Goal: Information Seeking & Learning: Learn about a topic

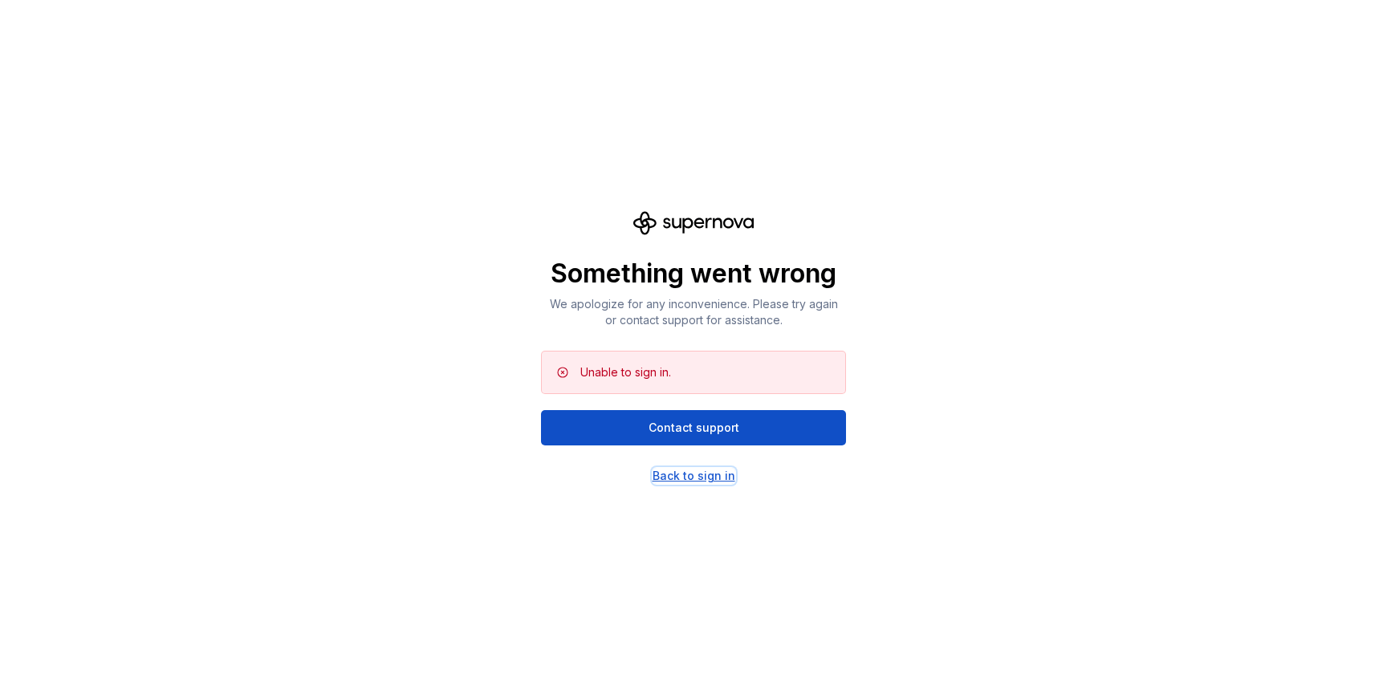
click at [713, 477] on div "Back to sign in" at bounding box center [693, 476] width 83 height 16
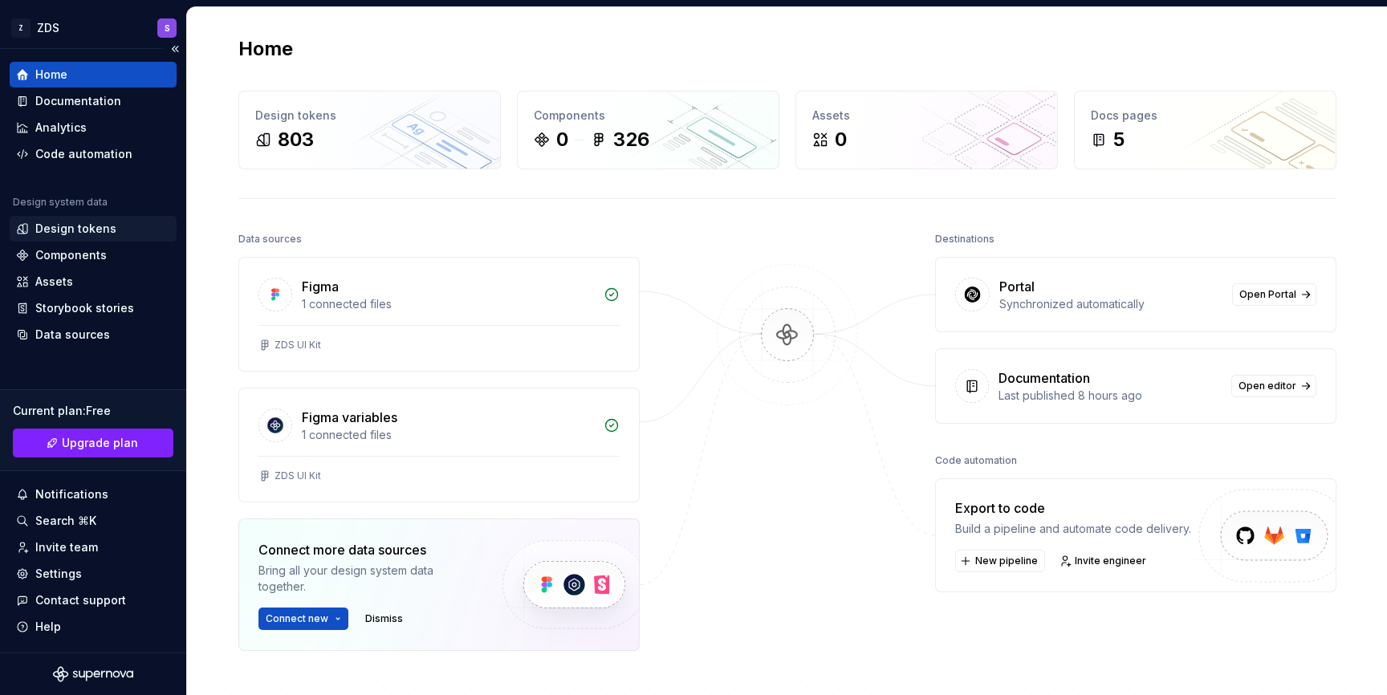
click at [107, 225] on div "Design tokens" at bounding box center [75, 229] width 81 height 16
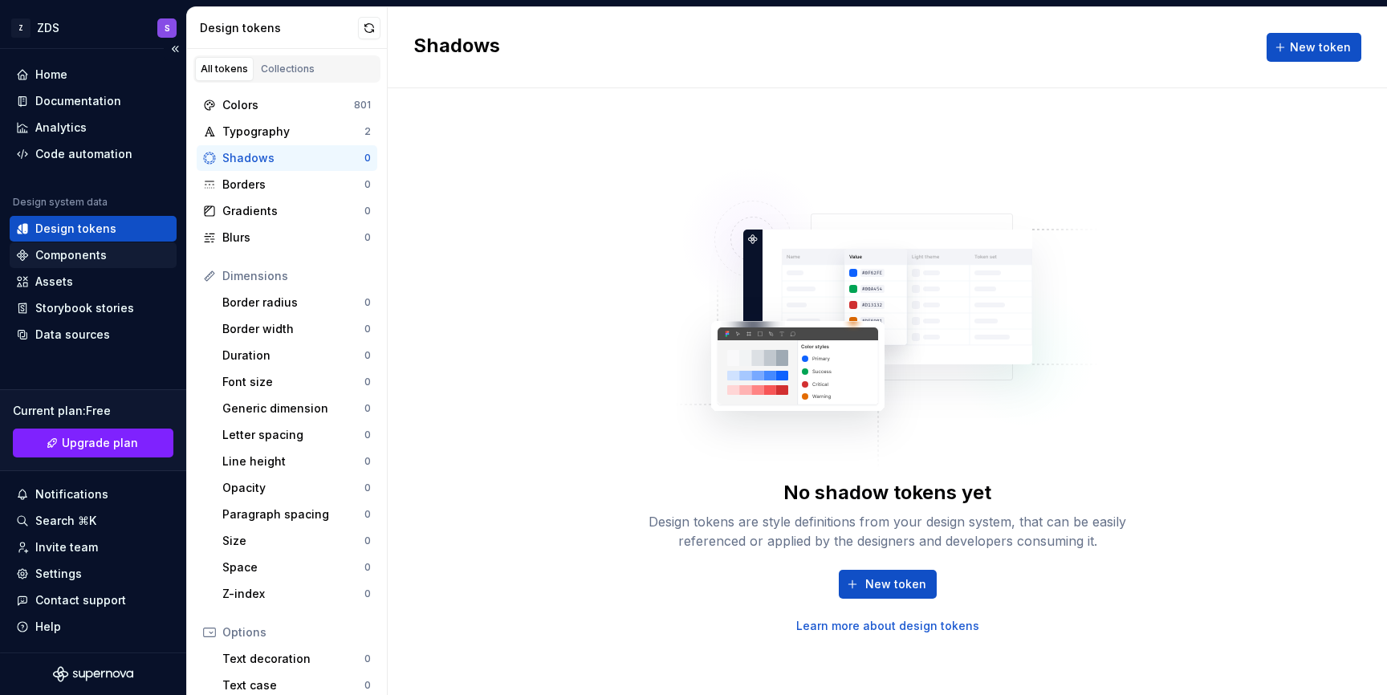
click at [67, 262] on div "Components" at bounding box center [70, 255] width 71 height 16
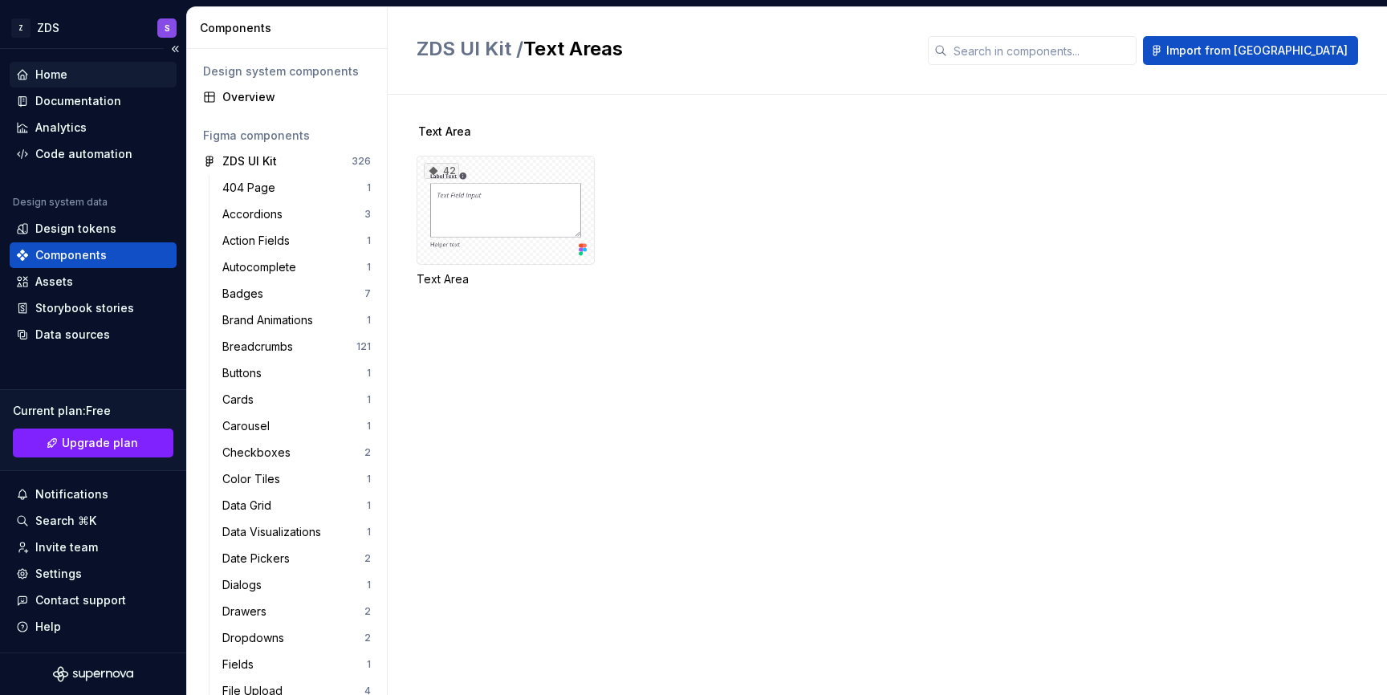
click at [128, 73] on div "Home" at bounding box center [93, 75] width 154 height 16
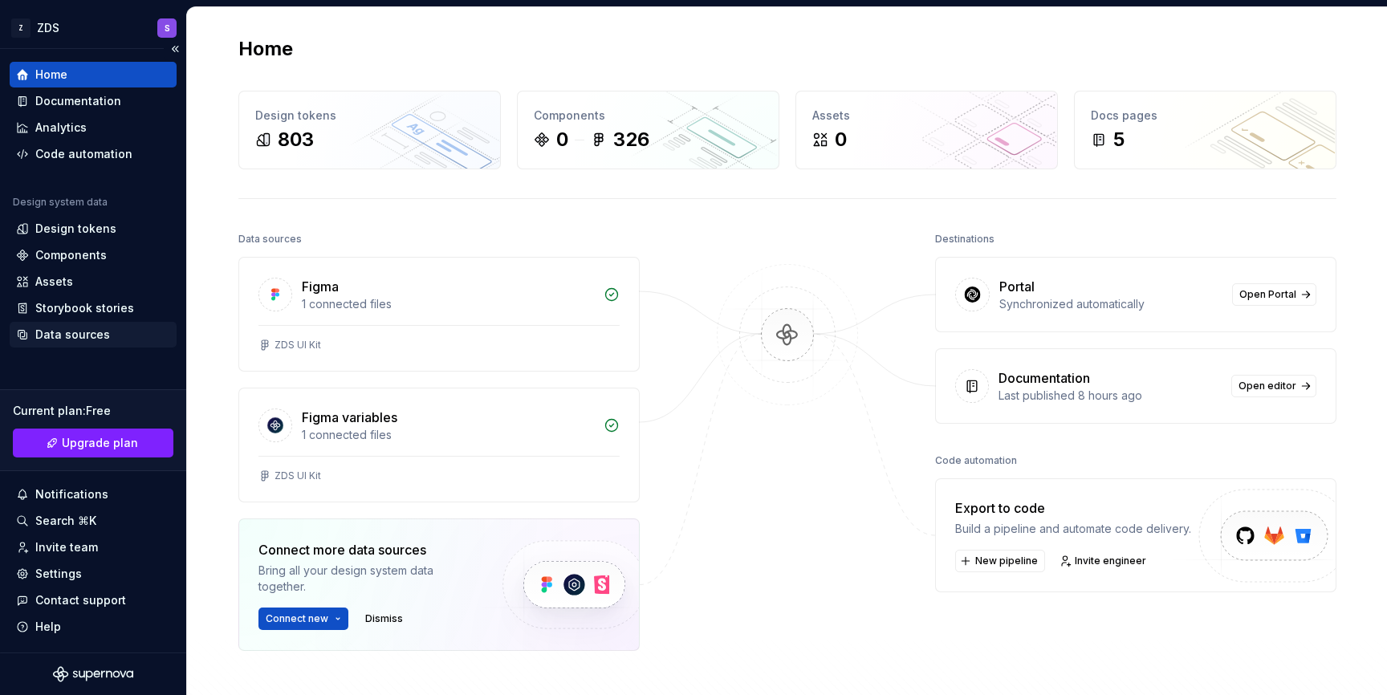
click at [68, 340] on div "Data sources" at bounding box center [72, 335] width 75 height 16
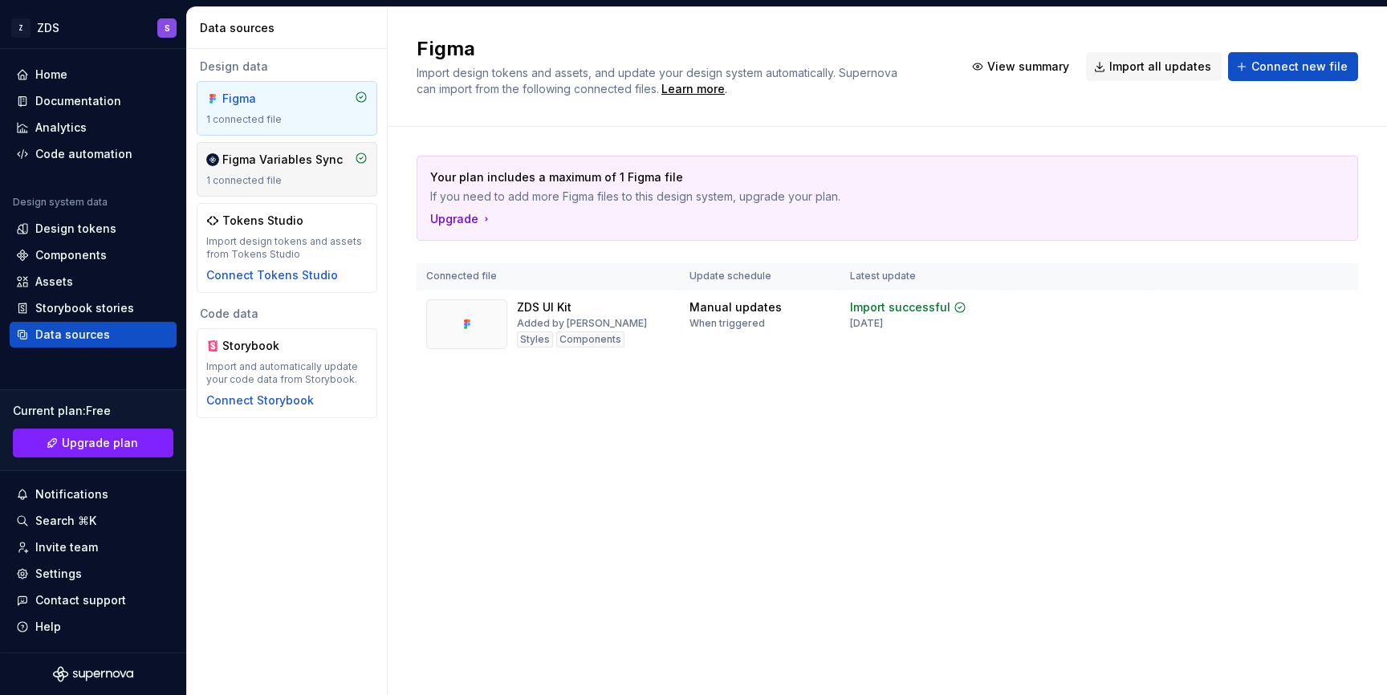
click at [282, 172] on div "Figma Variables Sync 1 connected file" at bounding box center [286, 169] width 161 height 35
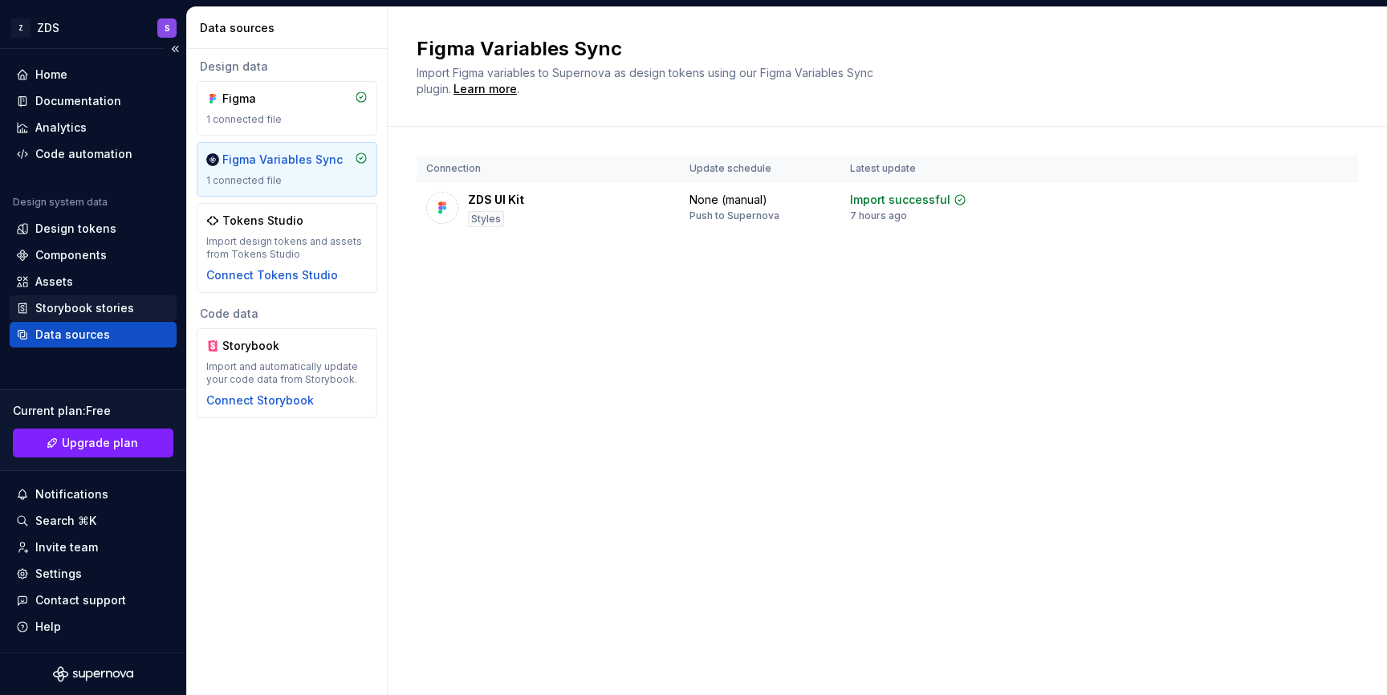
click at [61, 312] on div "Storybook stories" at bounding box center [84, 308] width 99 height 16
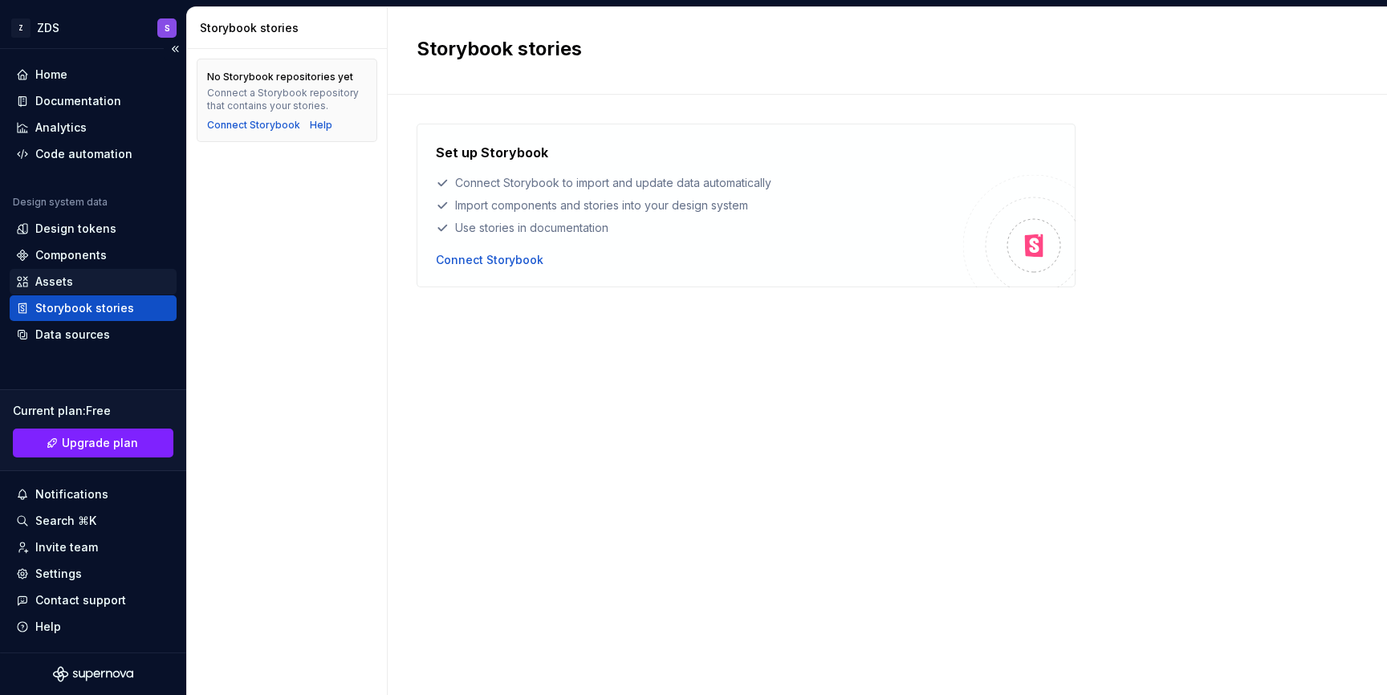
click at [105, 277] on div "Assets" at bounding box center [93, 282] width 154 height 16
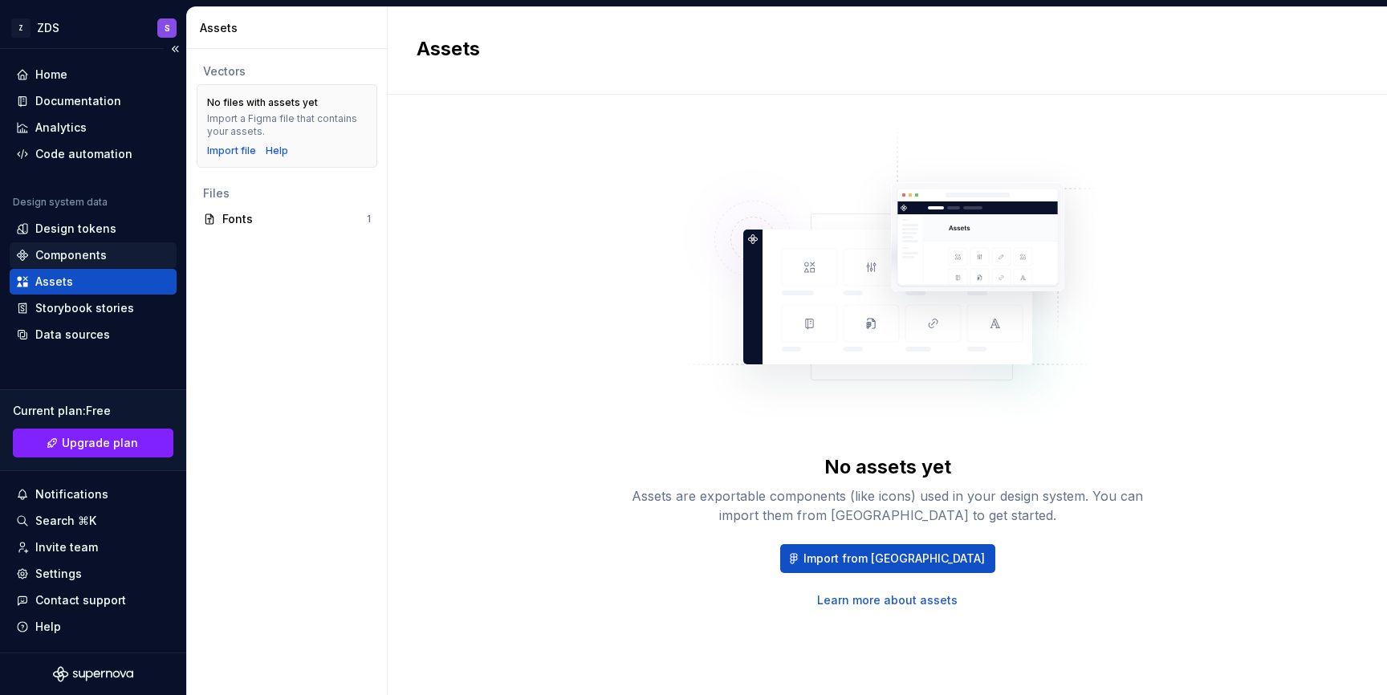
click at [105, 261] on div "Components" at bounding box center [93, 255] width 154 height 16
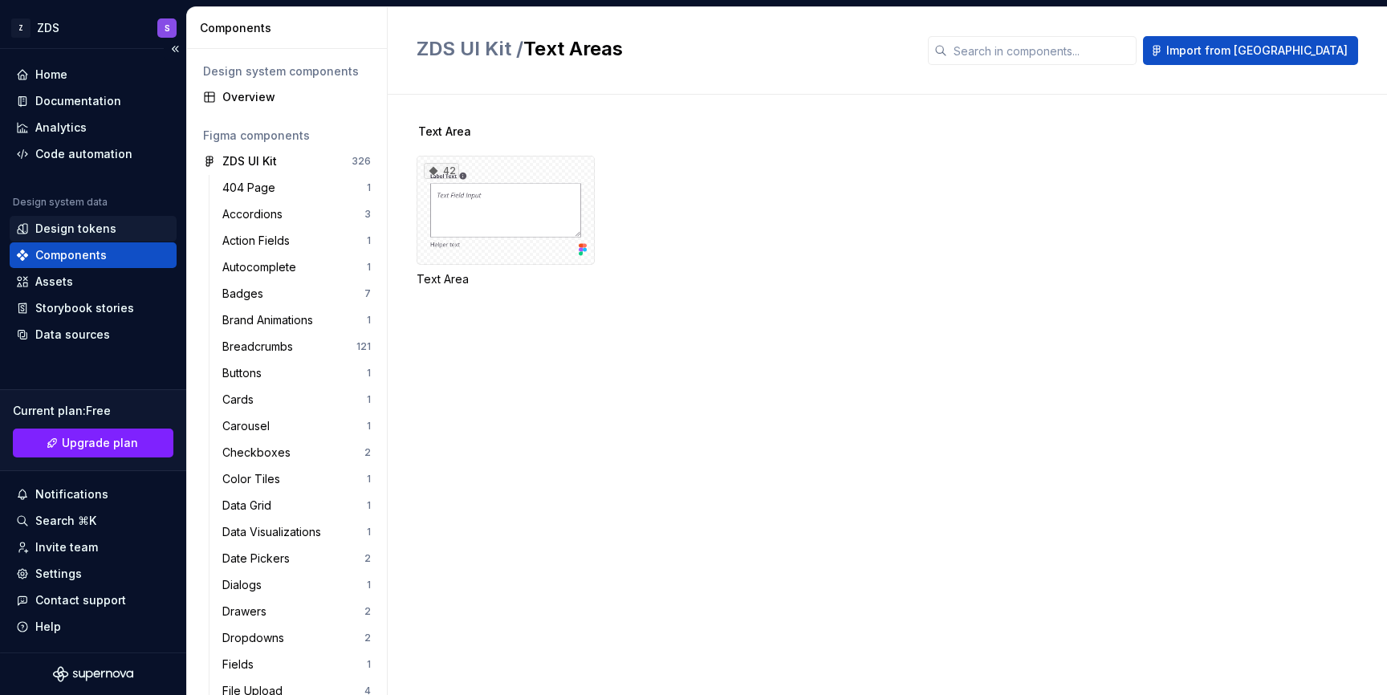
click at [93, 228] on div "Design tokens" at bounding box center [75, 229] width 81 height 16
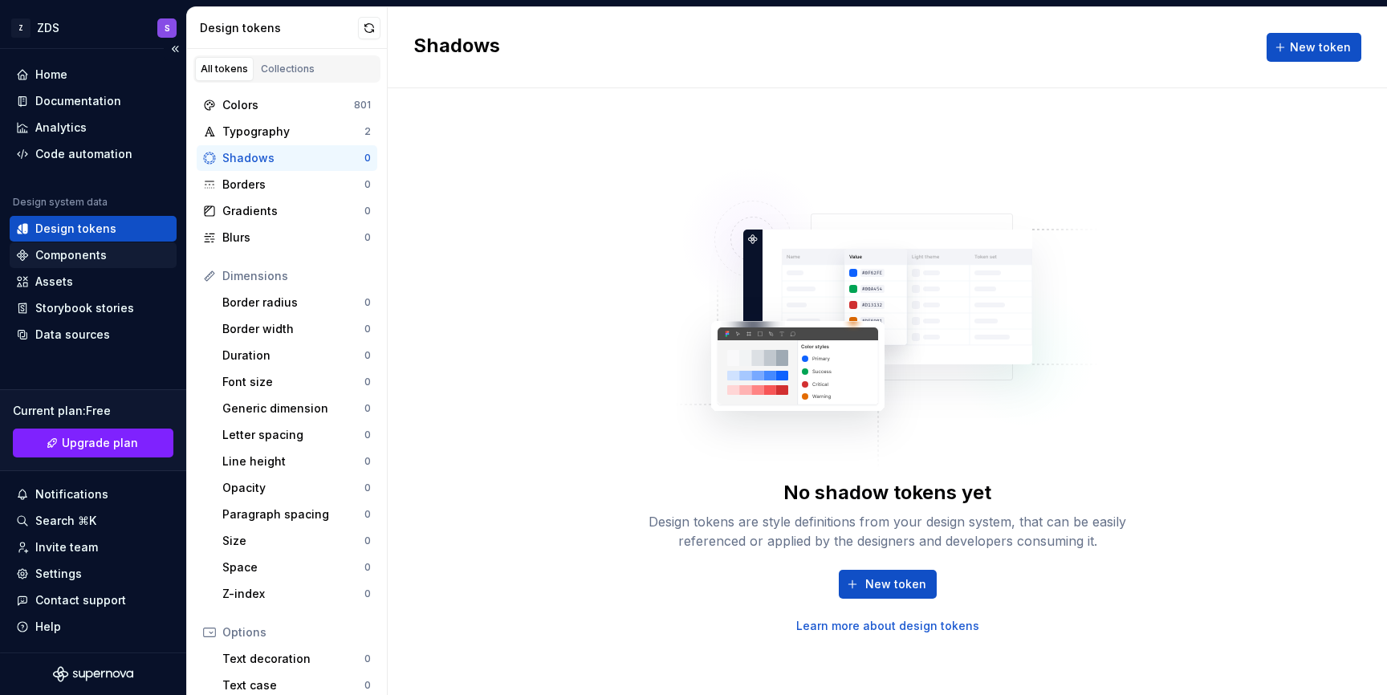
click at [95, 254] on div "Components" at bounding box center [70, 255] width 71 height 16
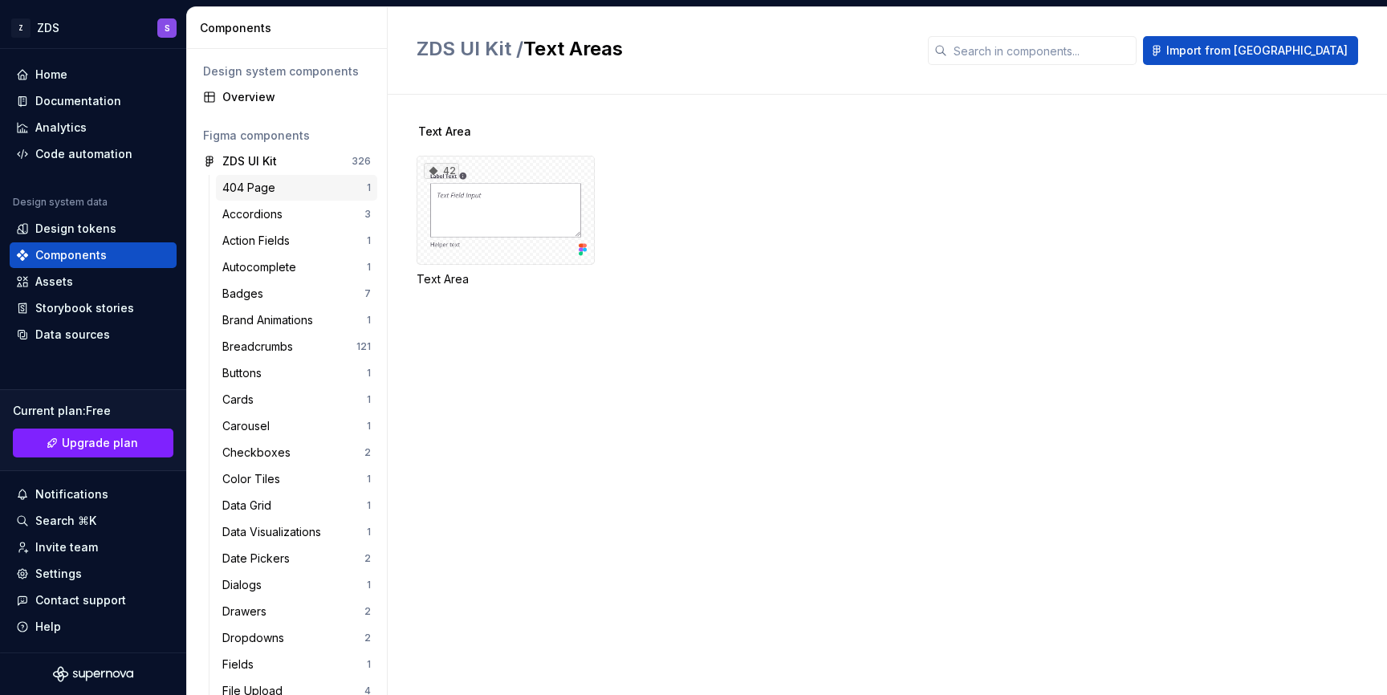
click at [266, 191] on div "404 Page" at bounding box center [251, 188] width 59 height 16
click at [274, 247] on div "Action Fields" at bounding box center [259, 241] width 74 height 16
click at [507, 206] on div "84" at bounding box center [505, 210] width 178 height 109
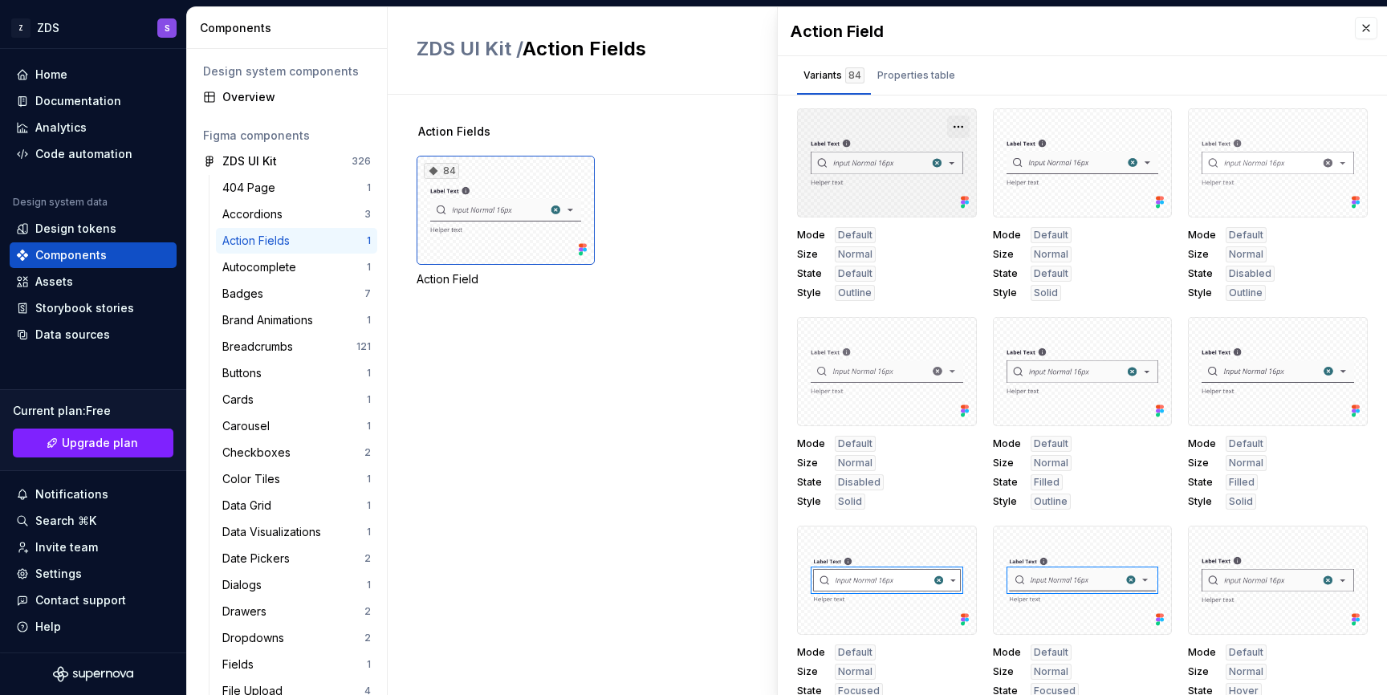
click at [957, 128] on button "button" at bounding box center [958, 127] width 22 height 22
click at [878, 238] on div "Mode Default Size Normal State Default Style Outline" at bounding box center [887, 264] width 180 height 74
click at [907, 72] on div "Properties table" at bounding box center [916, 75] width 78 height 16
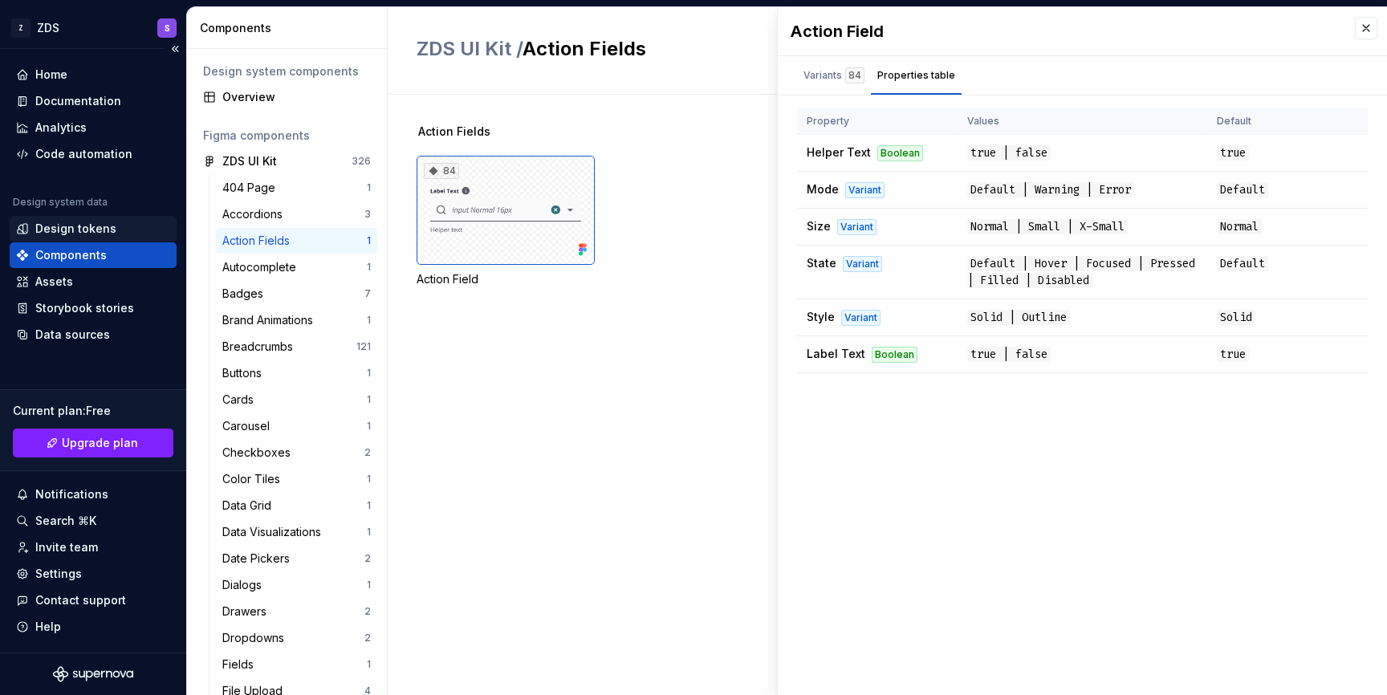
click at [118, 237] on div "Design tokens" at bounding box center [93, 229] width 167 height 26
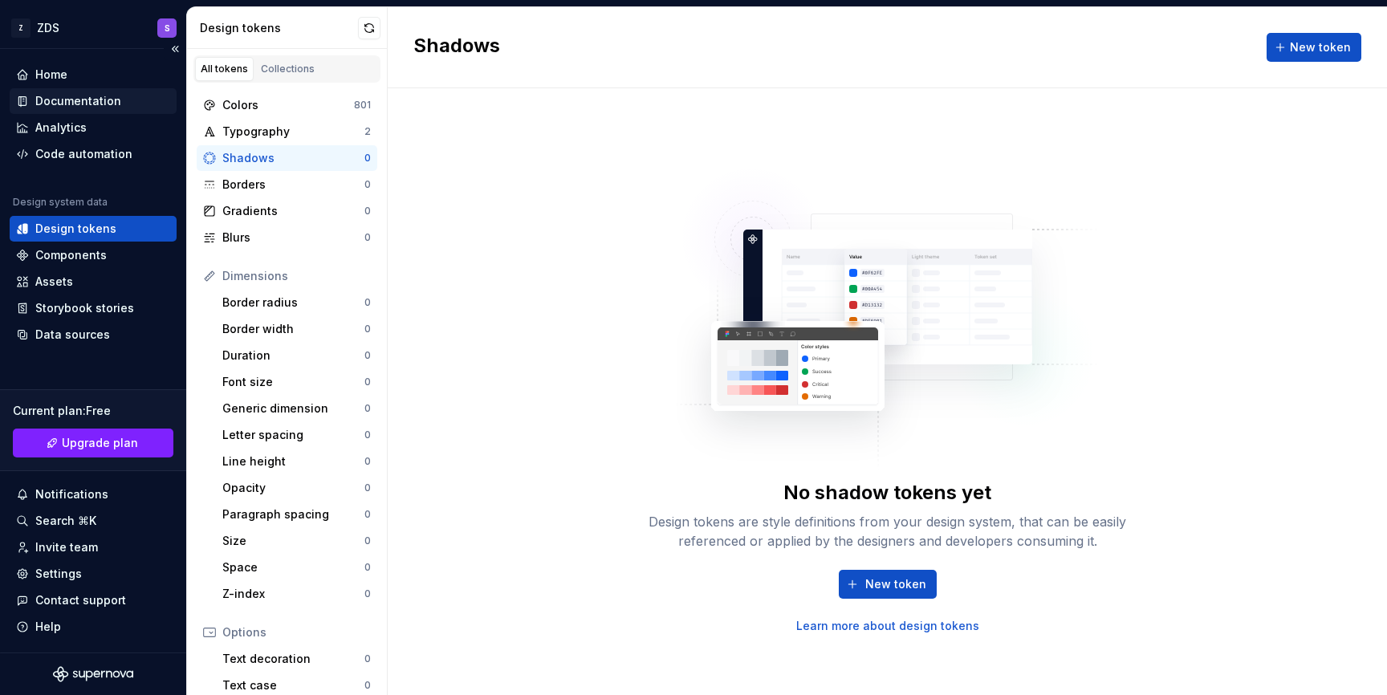
click at [104, 100] on div "Documentation" at bounding box center [78, 101] width 86 height 16
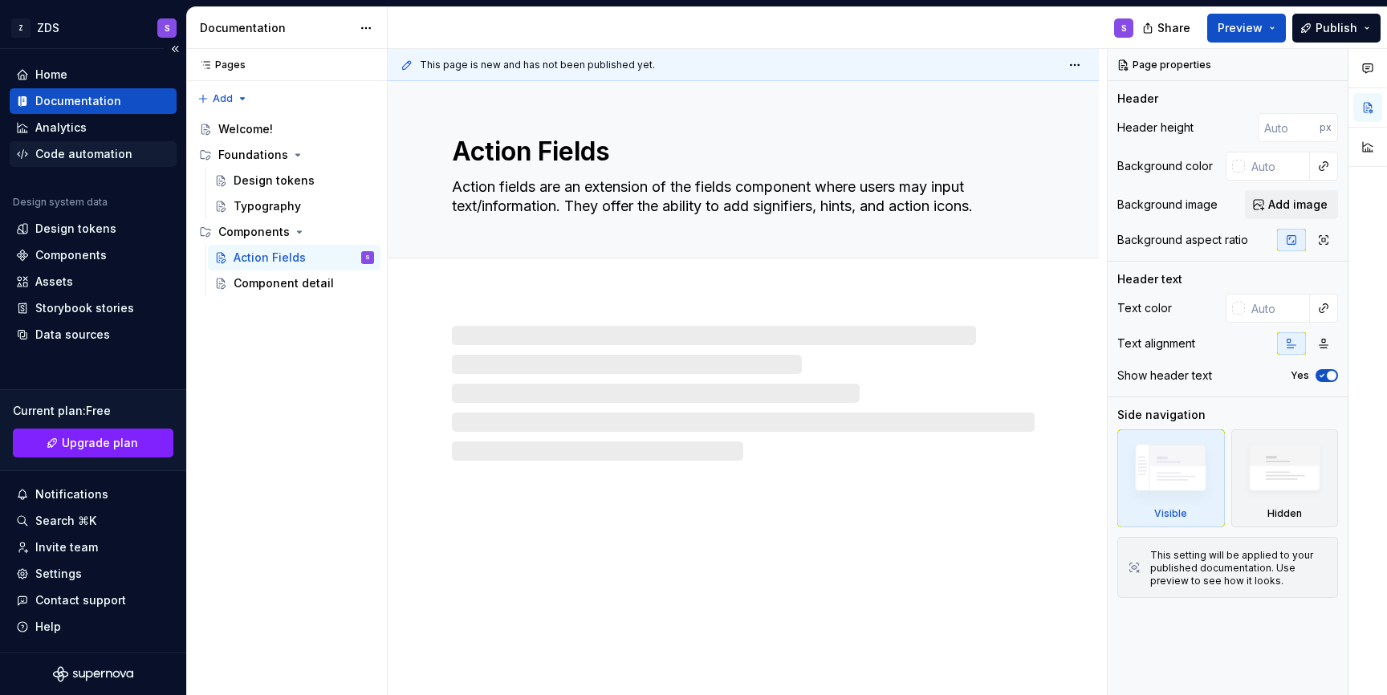
click at [95, 142] on div "Code automation" at bounding box center [93, 154] width 167 height 26
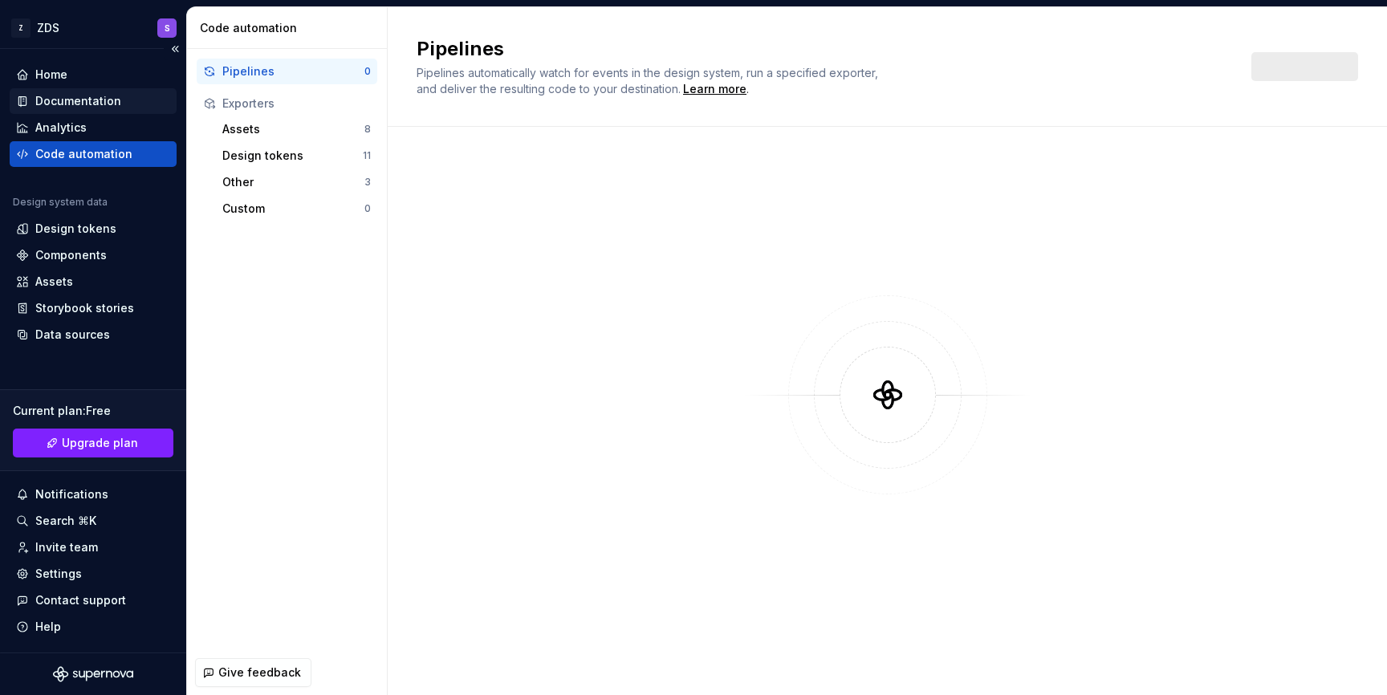
click at [108, 97] on div "Documentation" at bounding box center [78, 101] width 86 height 16
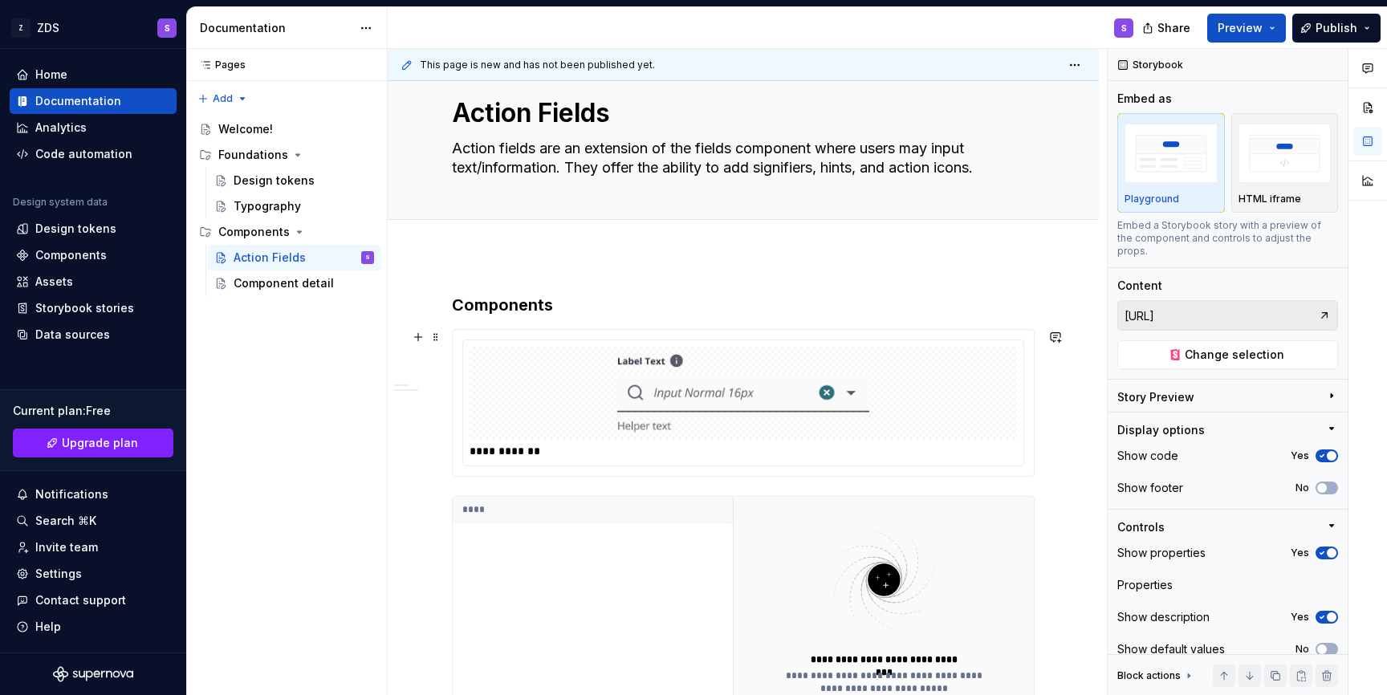
scroll to position [3, 0]
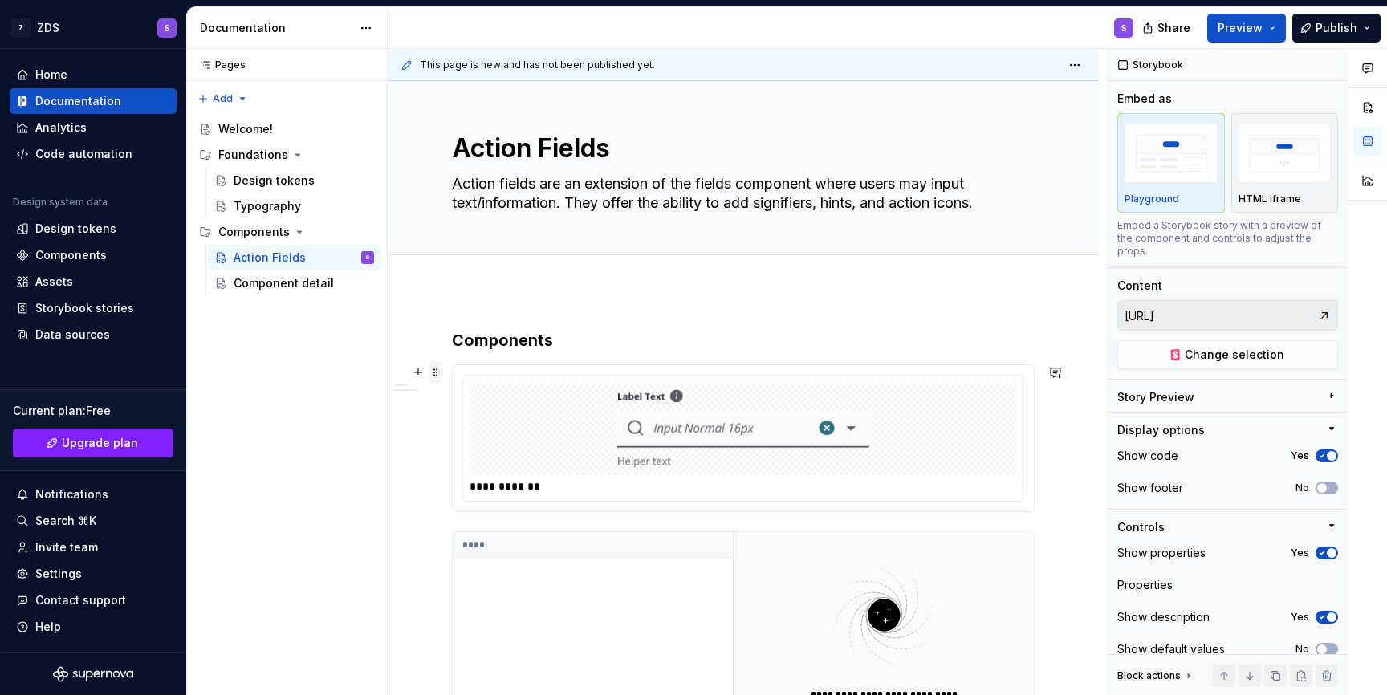
click at [439, 379] on span at bounding box center [435, 372] width 13 height 22
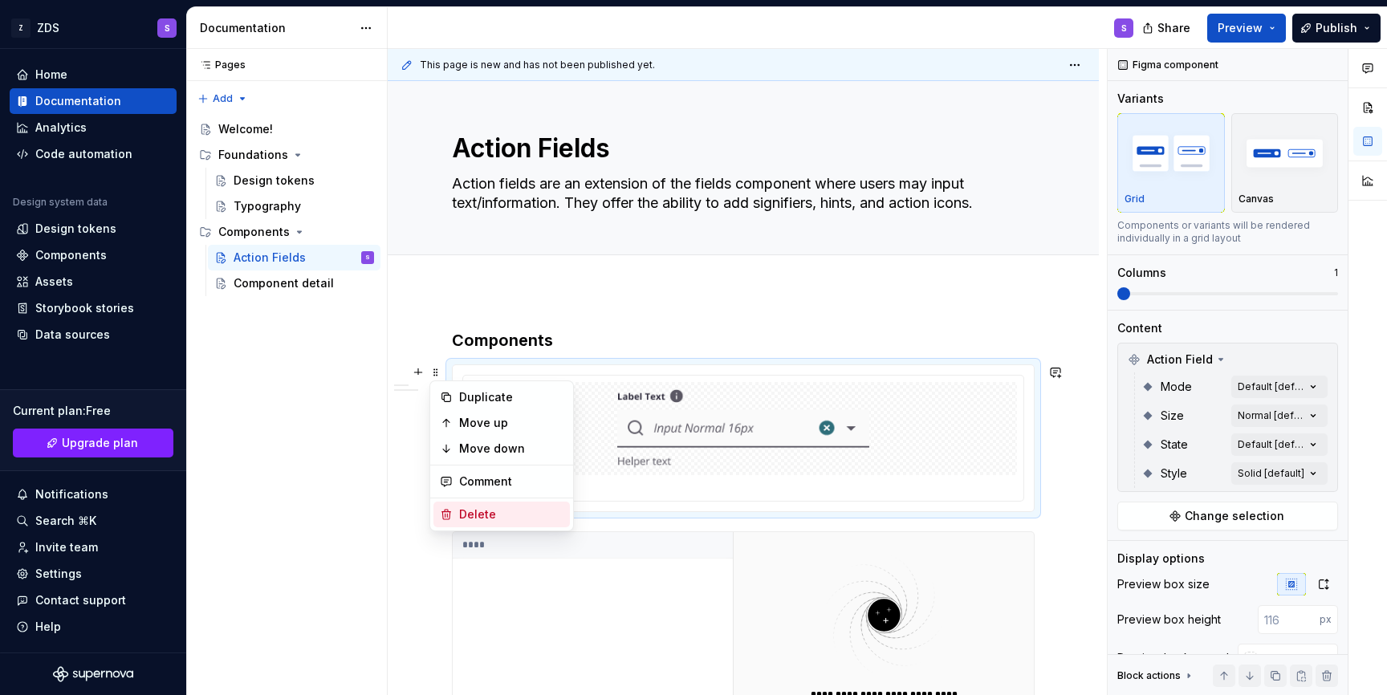
click at [468, 510] on div "Delete" at bounding box center [511, 514] width 104 height 16
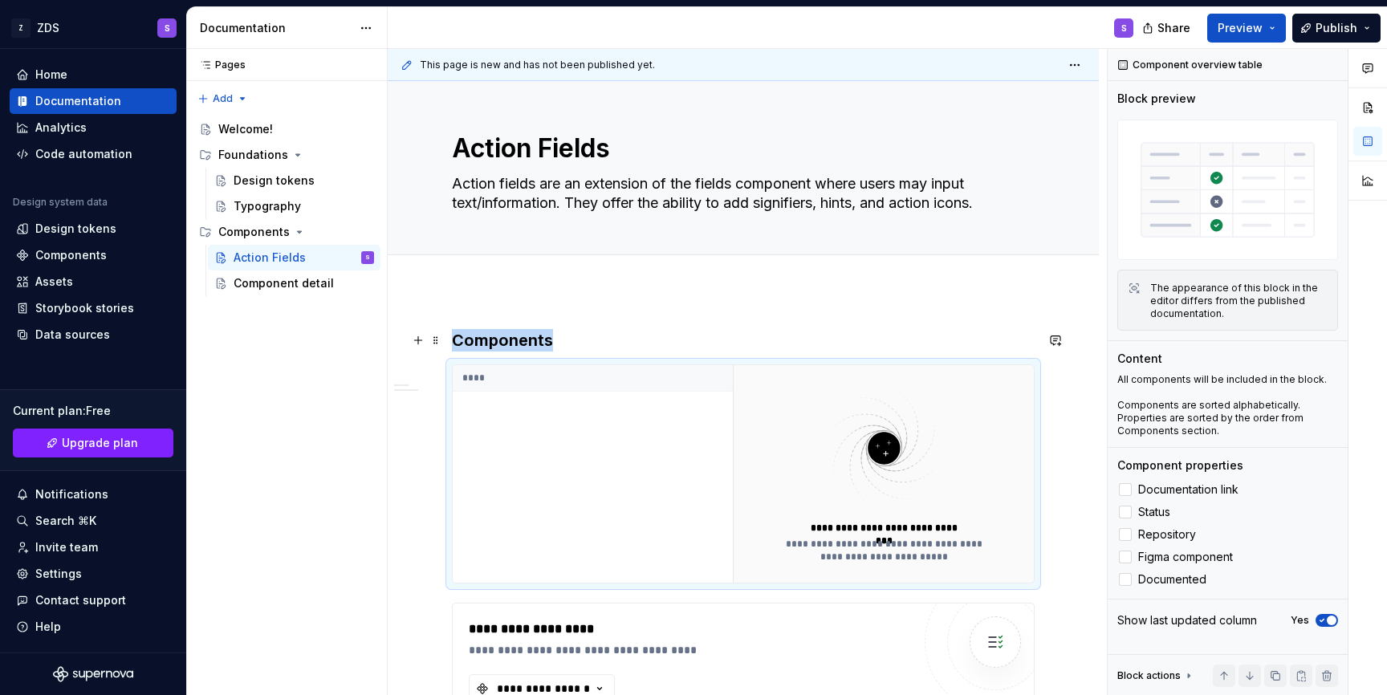
click at [425, 344] on button "button" at bounding box center [418, 340] width 22 height 22
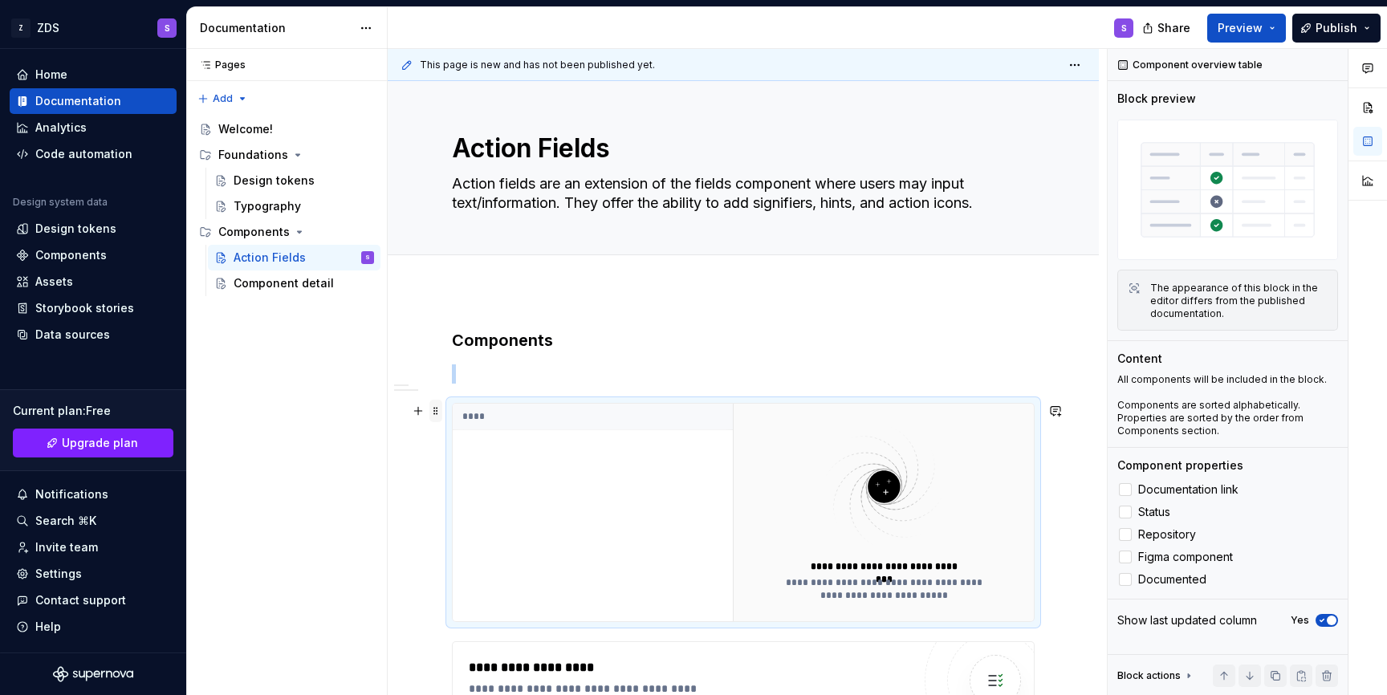
click at [437, 412] on span at bounding box center [435, 411] width 13 height 22
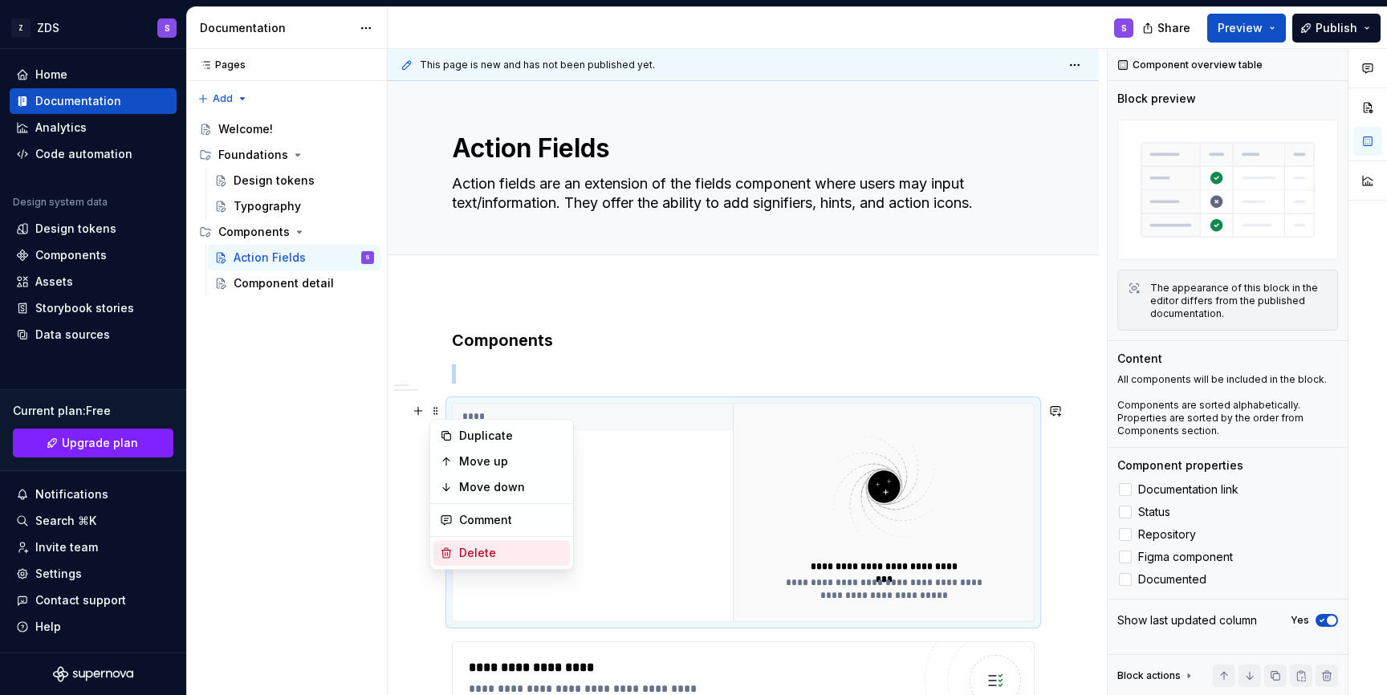
click at [459, 565] on div "Delete" at bounding box center [501, 553] width 136 height 26
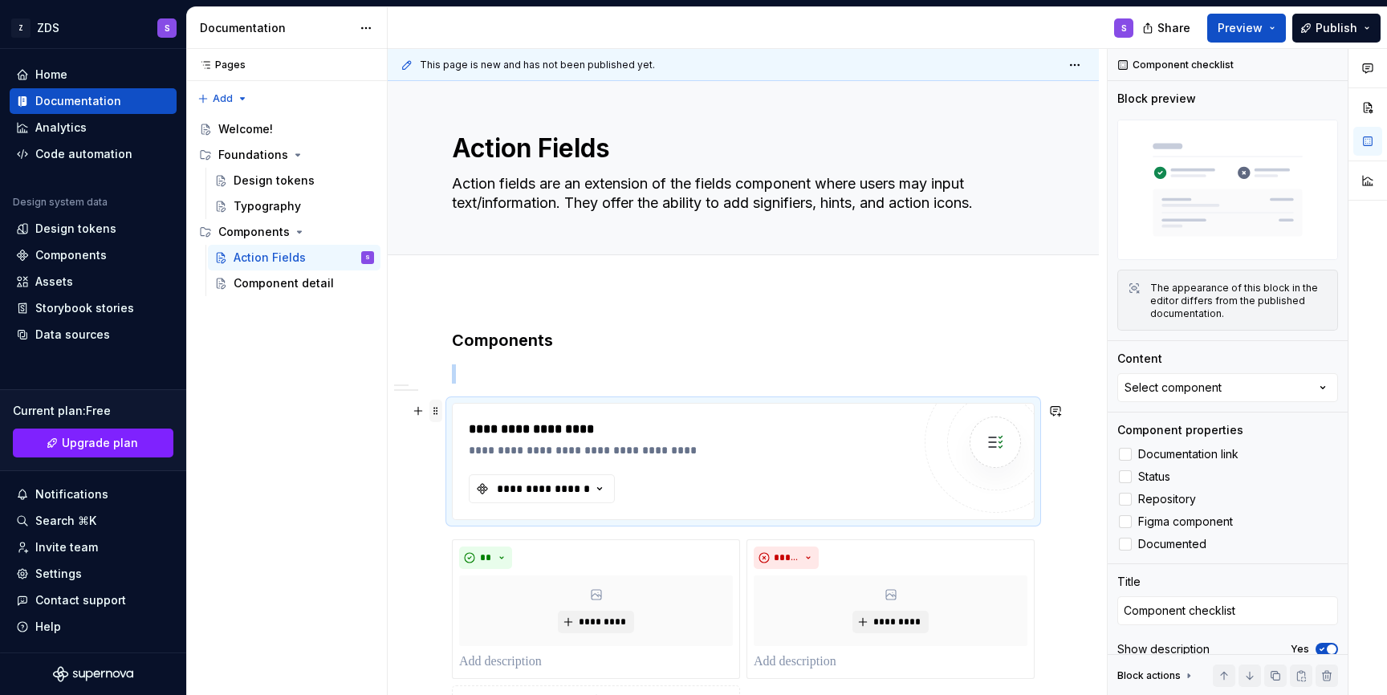
click at [436, 416] on span at bounding box center [435, 411] width 13 height 22
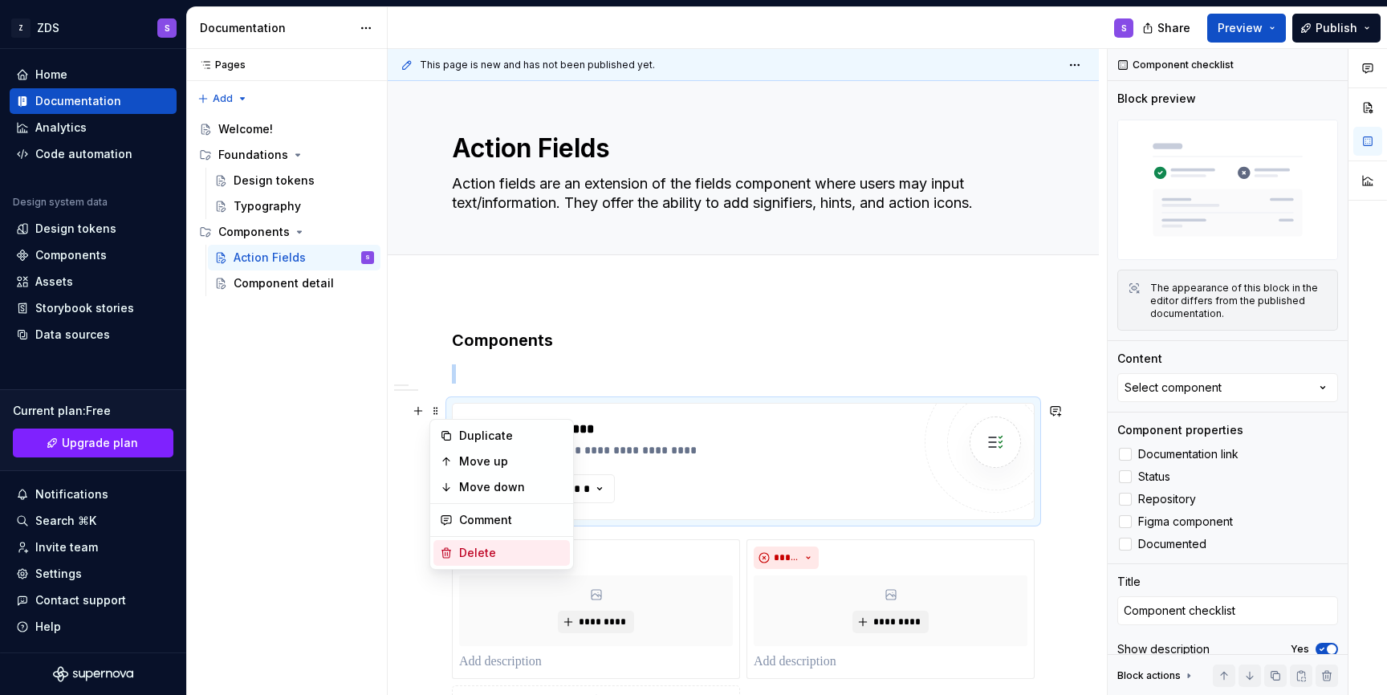
click at [478, 559] on div "Delete" at bounding box center [511, 553] width 104 height 16
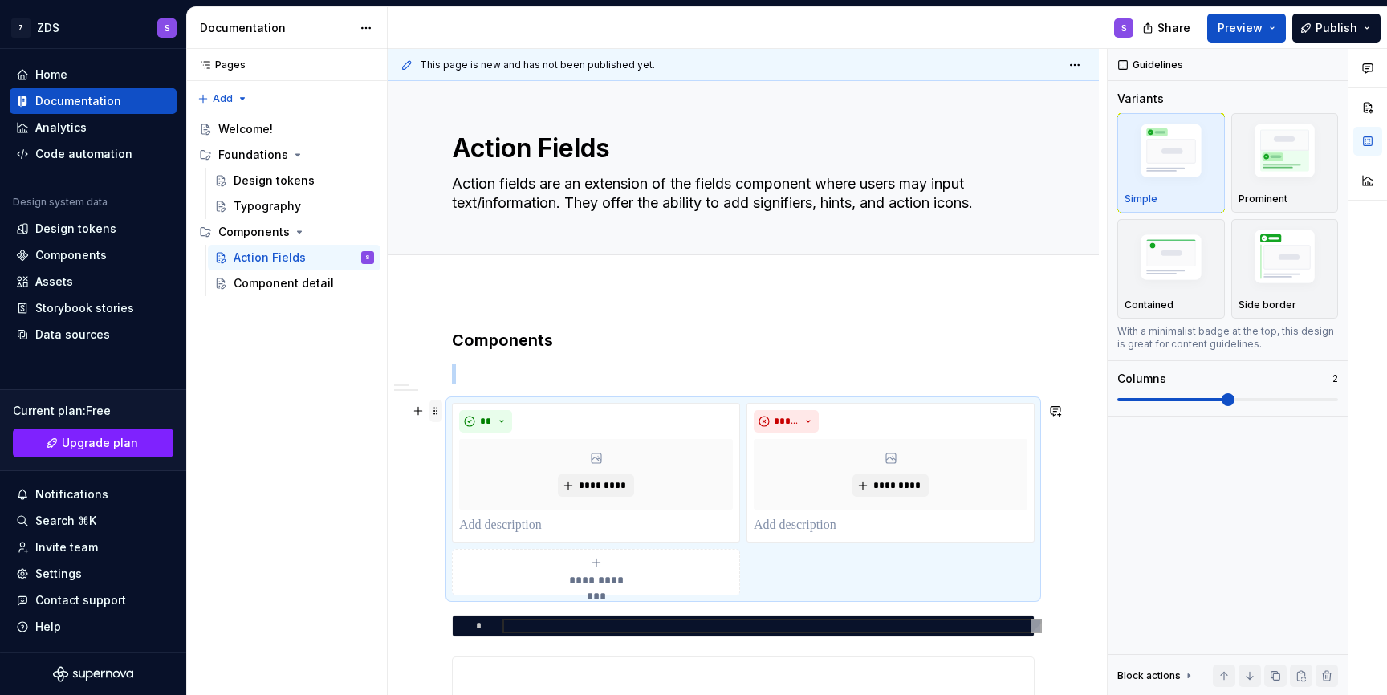
click at [433, 412] on span at bounding box center [435, 411] width 13 height 22
click at [460, 559] on div "Delete" at bounding box center [511, 553] width 104 height 16
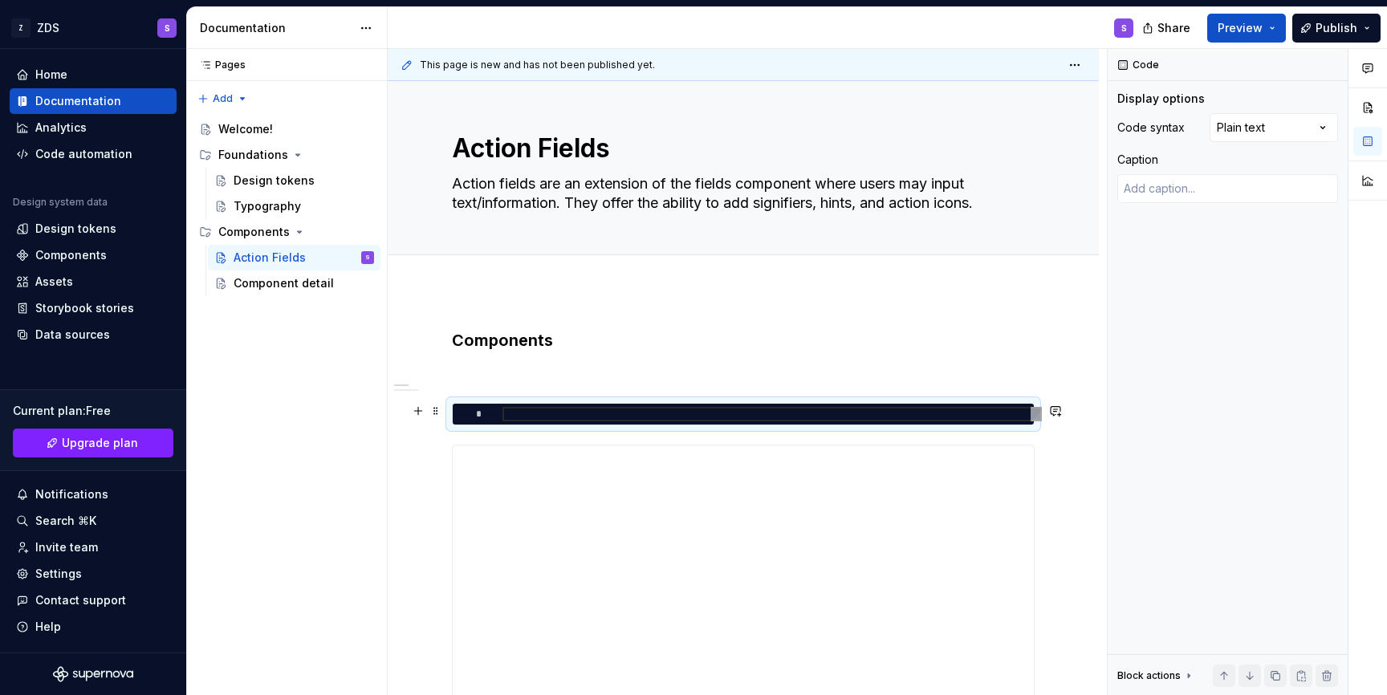
click at [506, 416] on div at bounding box center [771, 414] width 539 height 14
click at [452, 412] on div "*" at bounding box center [743, 414] width 583 height 22
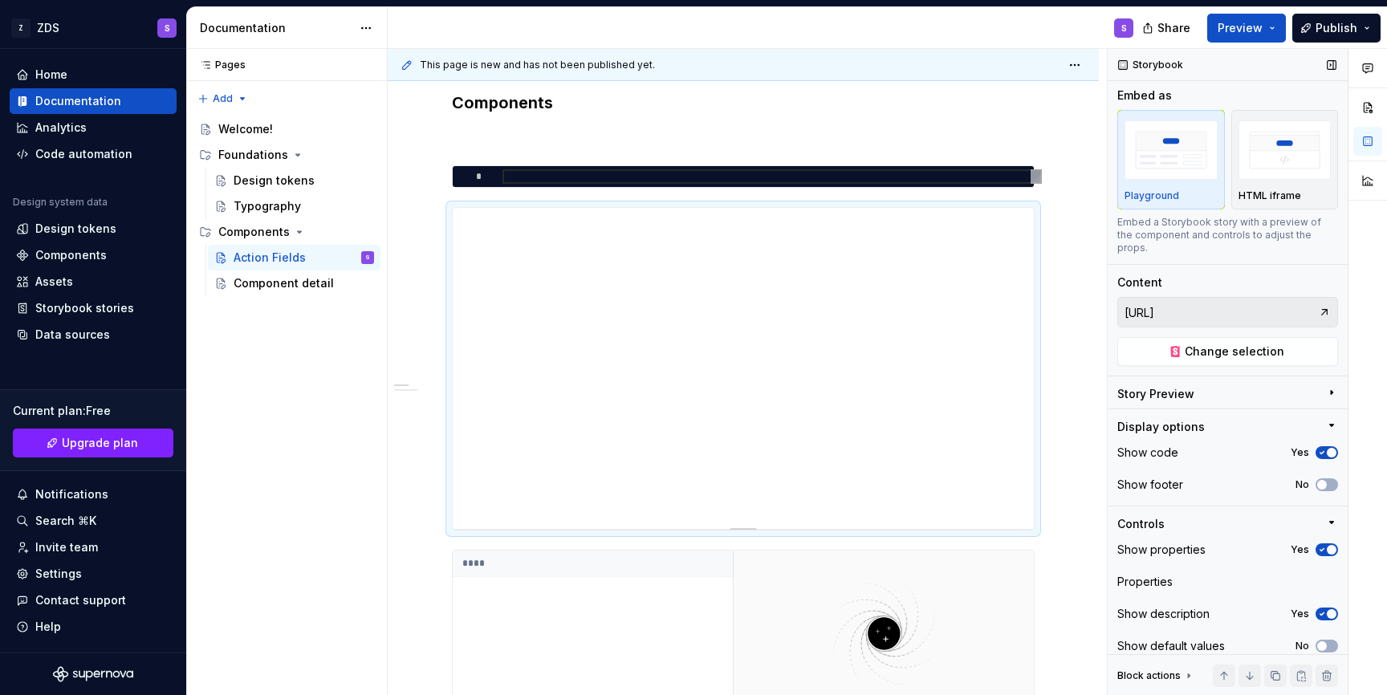
click at [1281, 302] on input "http://ev-qa02.zs.local/ui/storybook-static/?path=/story/atoms-action-field--ac…" at bounding box center [1218, 312] width 200 height 29
click at [1298, 149] on img "button" at bounding box center [1284, 149] width 93 height 59
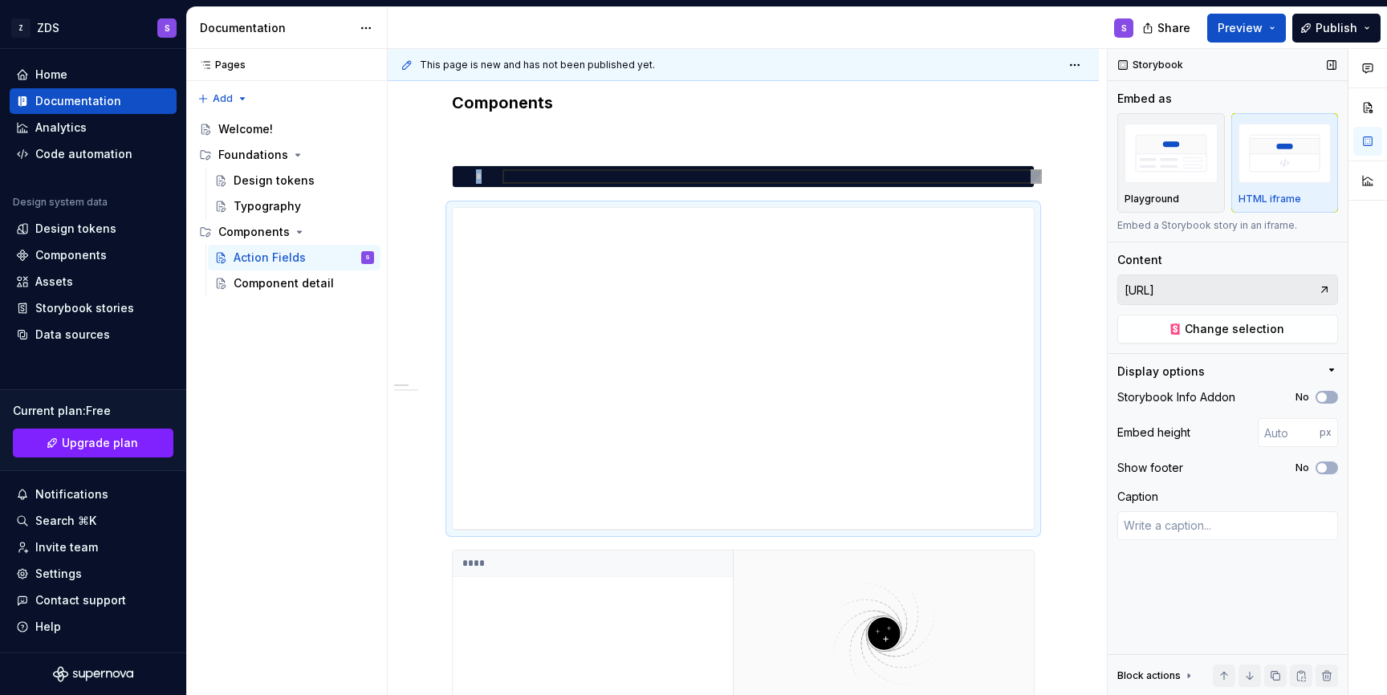
scroll to position [0, 0]
click at [952, 351] on div "**********" at bounding box center [743, 368] width 581 height 321
click at [1331, 400] on button "No" at bounding box center [1326, 397] width 22 height 13
click at [1335, 471] on button "No" at bounding box center [1326, 467] width 22 height 13
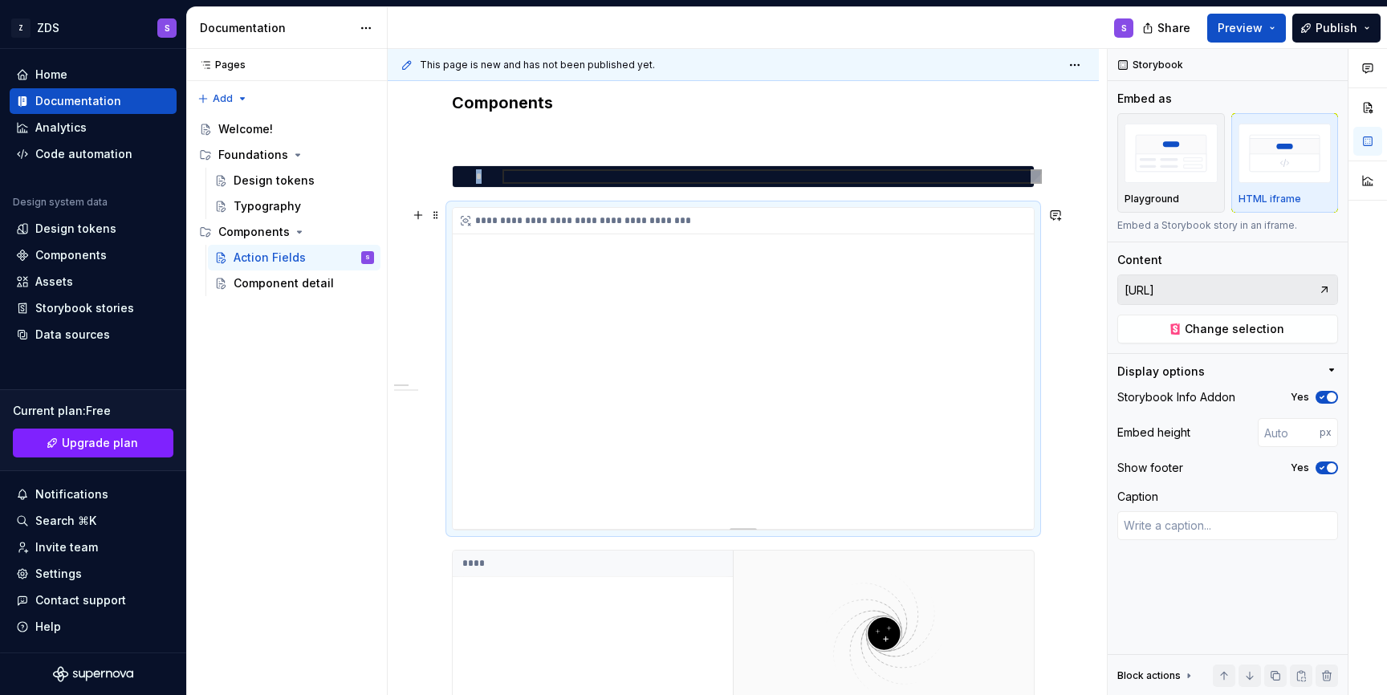
click at [877, 333] on div "**********" at bounding box center [743, 368] width 581 height 321
click at [819, 175] on div at bounding box center [771, 176] width 539 height 14
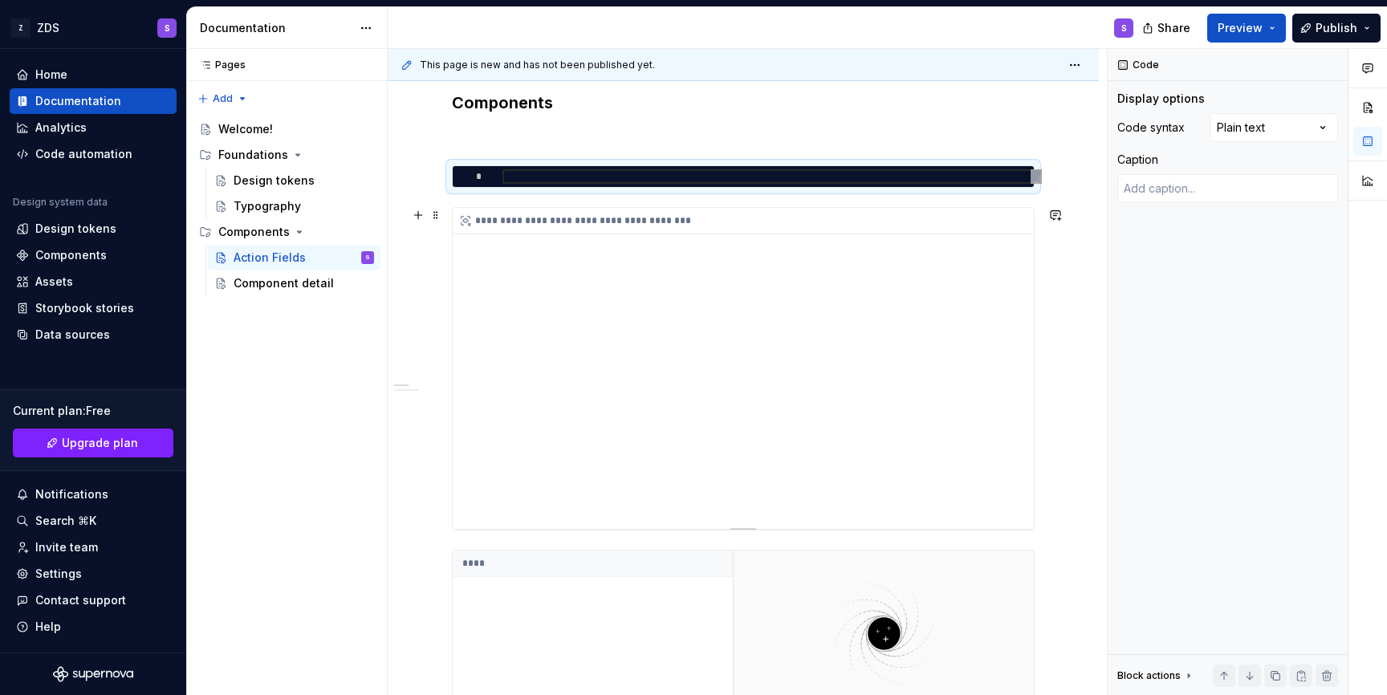
click at [875, 267] on div "**********" at bounding box center [743, 368] width 581 height 321
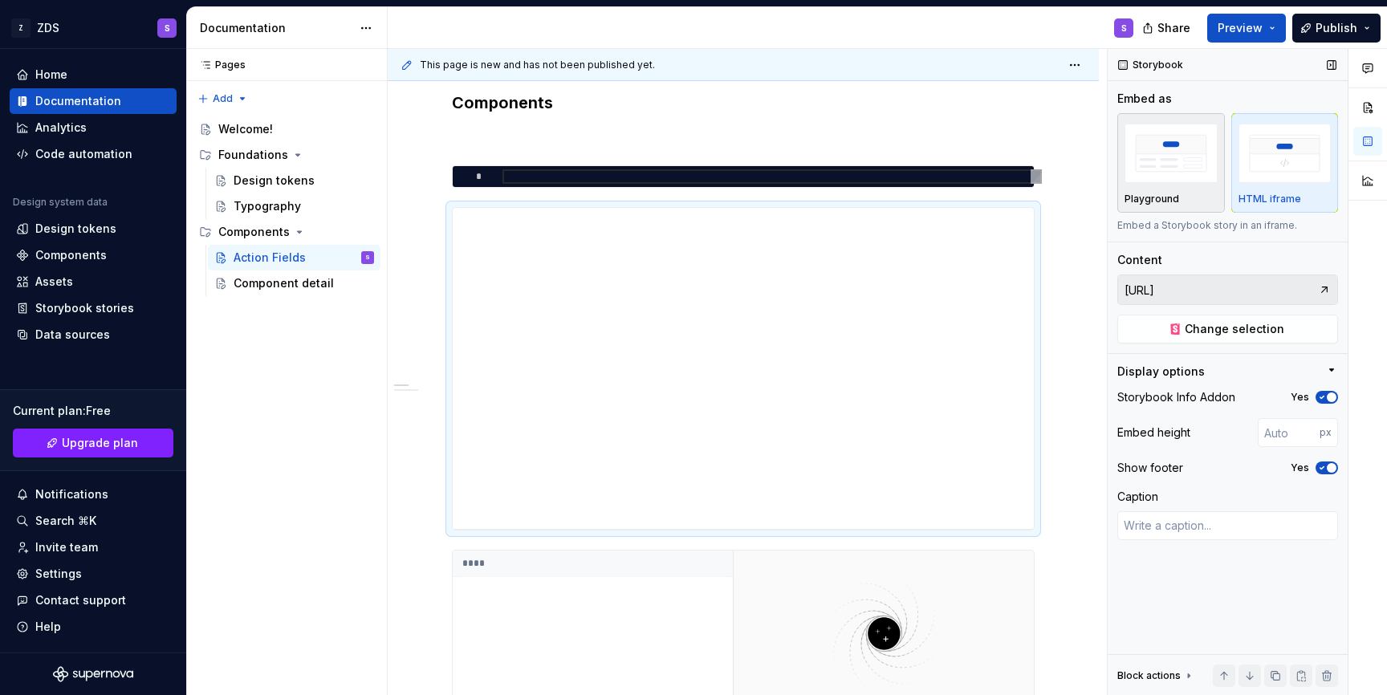
click at [1145, 140] on img "button" at bounding box center [1170, 153] width 93 height 59
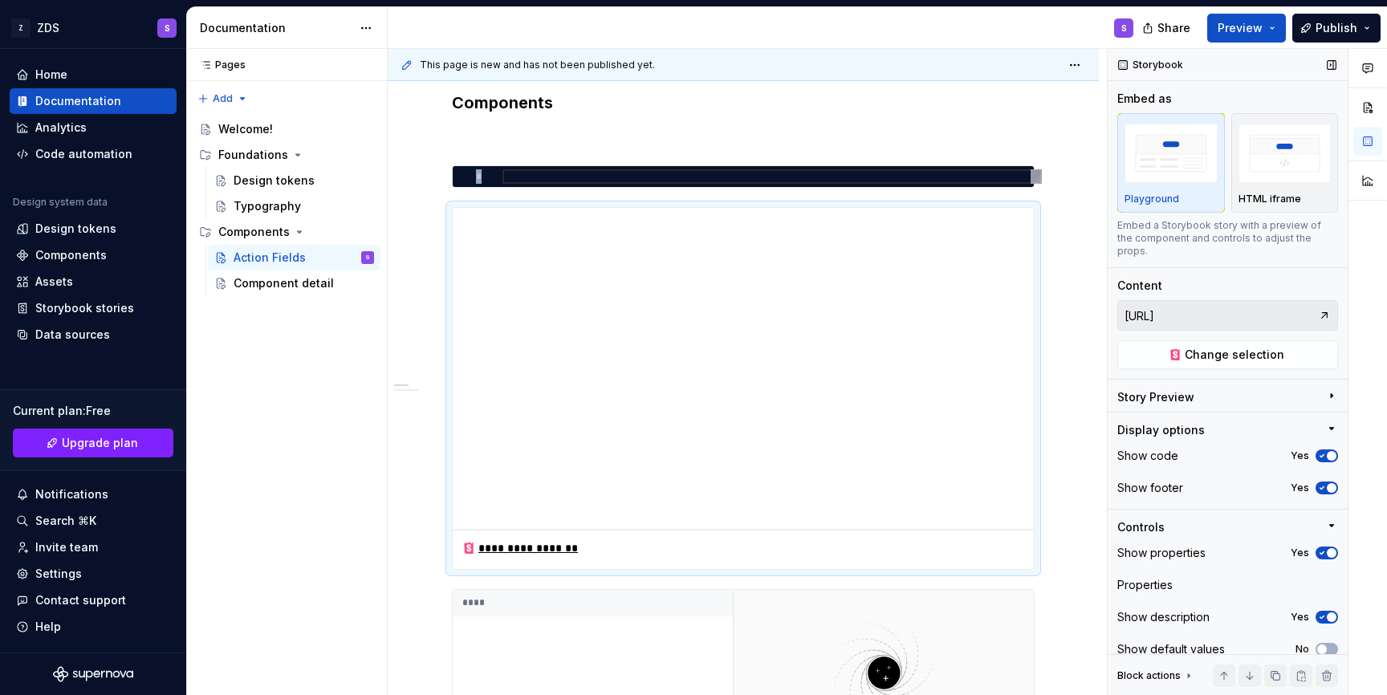
scroll to position [3, 0]
click at [1226, 369] on div "Storybook Embed as Playground HTML iframe Embed a Storybook story with a previe…" at bounding box center [1227, 369] width 240 height 647
click at [1224, 386] on div "Story Preview" at bounding box center [1221, 397] width 208 height 22
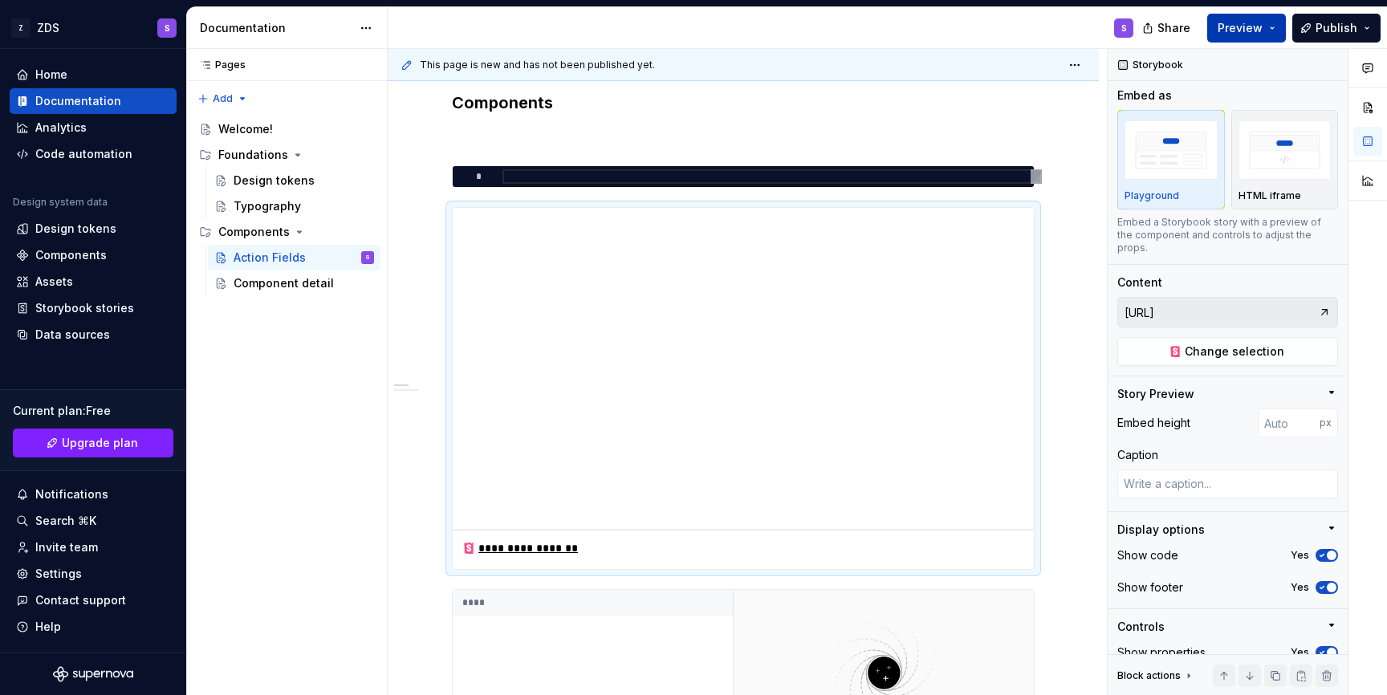
click at [1266, 35] on button "Preview" at bounding box center [1246, 28] width 79 height 29
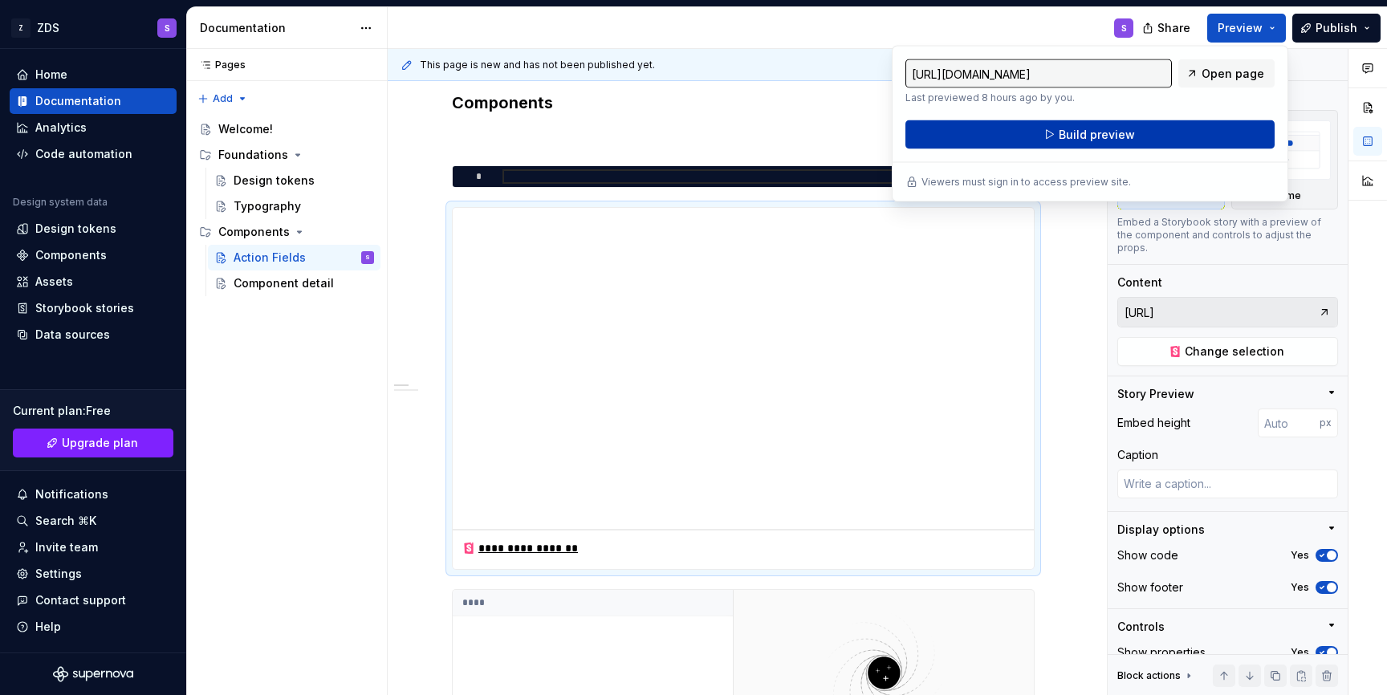
click at [1073, 127] on span "Build preview" at bounding box center [1096, 135] width 76 height 16
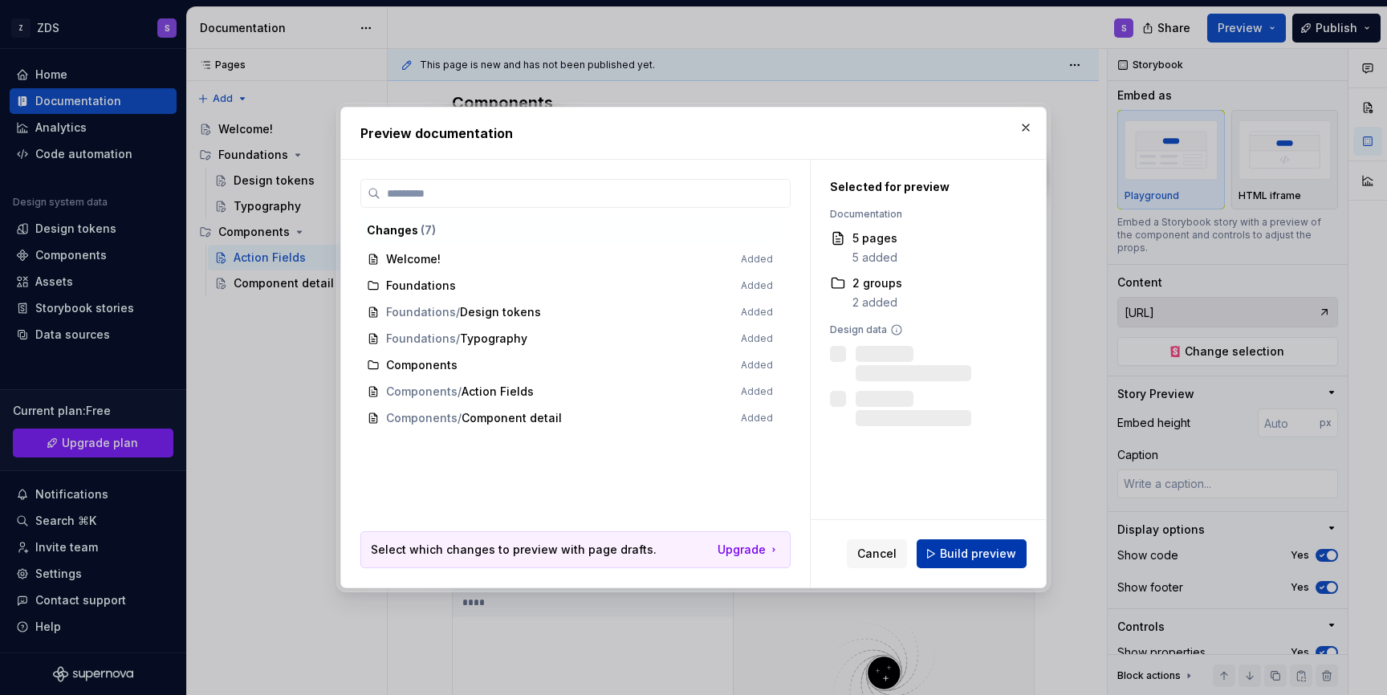
click at [945, 563] on button "Build preview" at bounding box center [971, 553] width 110 height 29
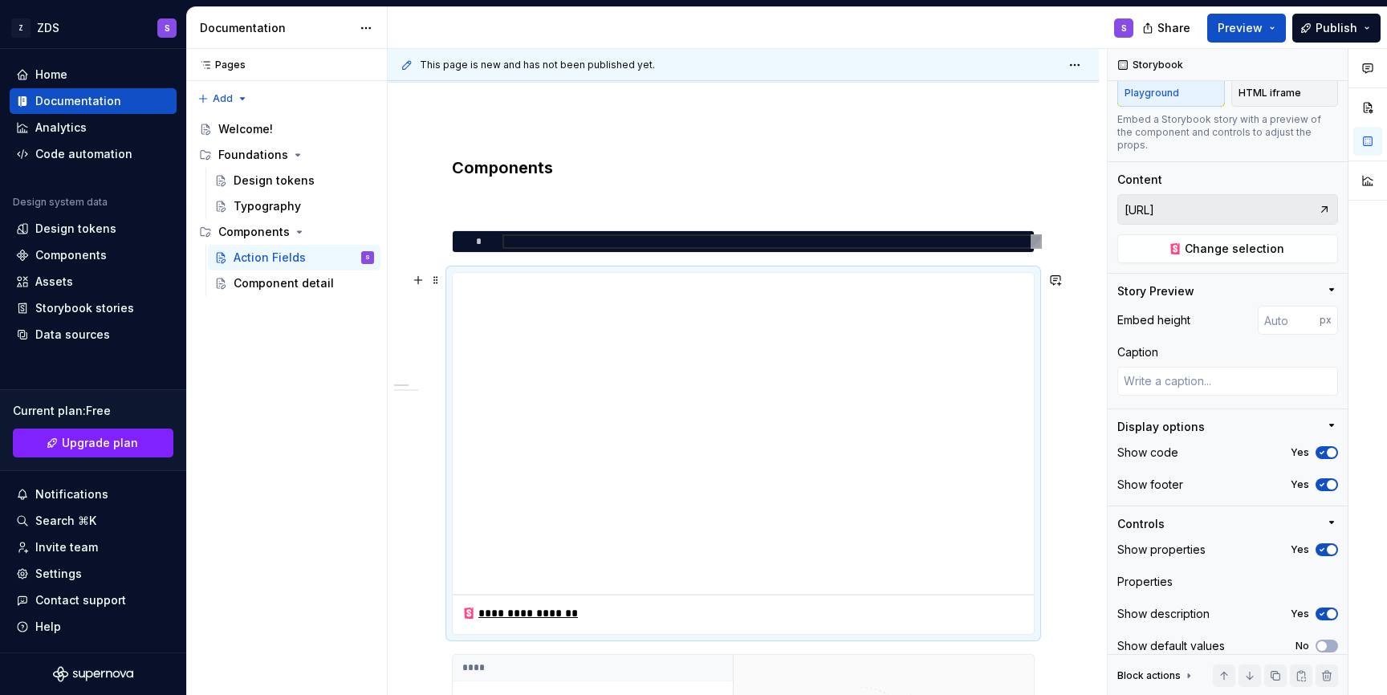
scroll to position [156, 0]
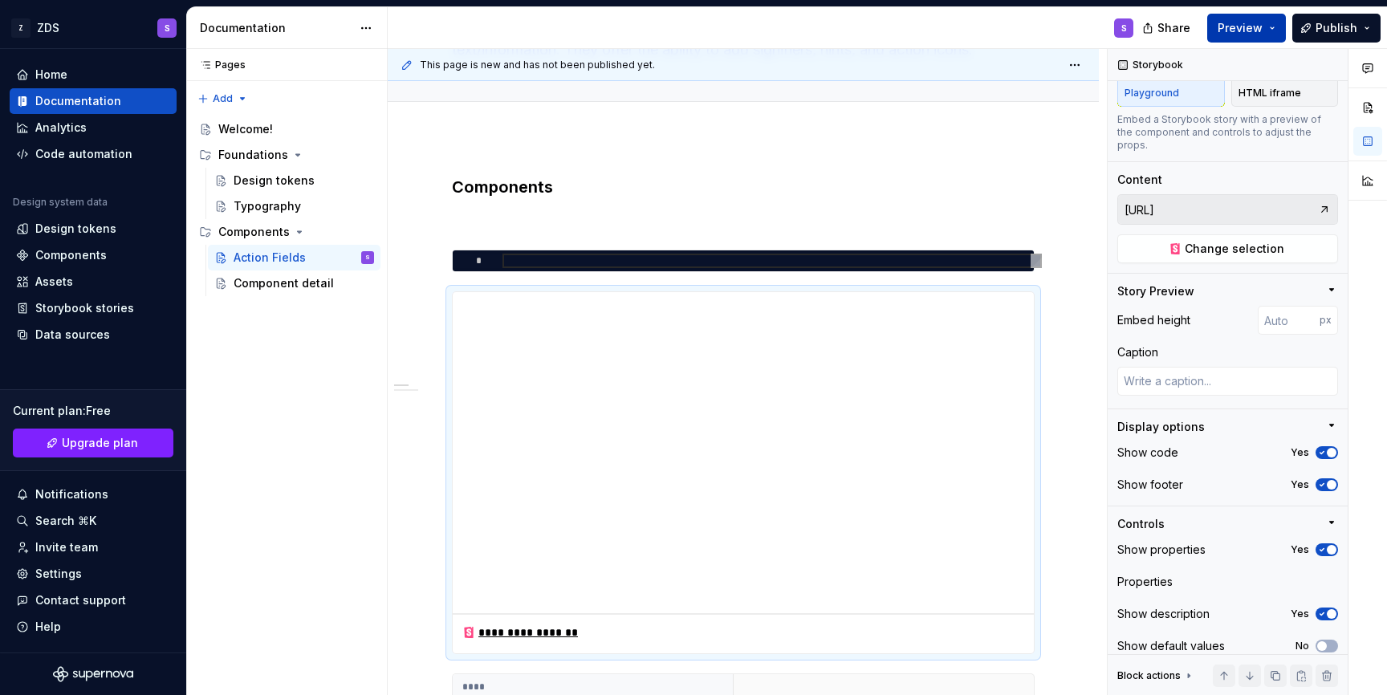
click at [1255, 33] on span "Preview" at bounding box center [1239, 28] width 45 height 16
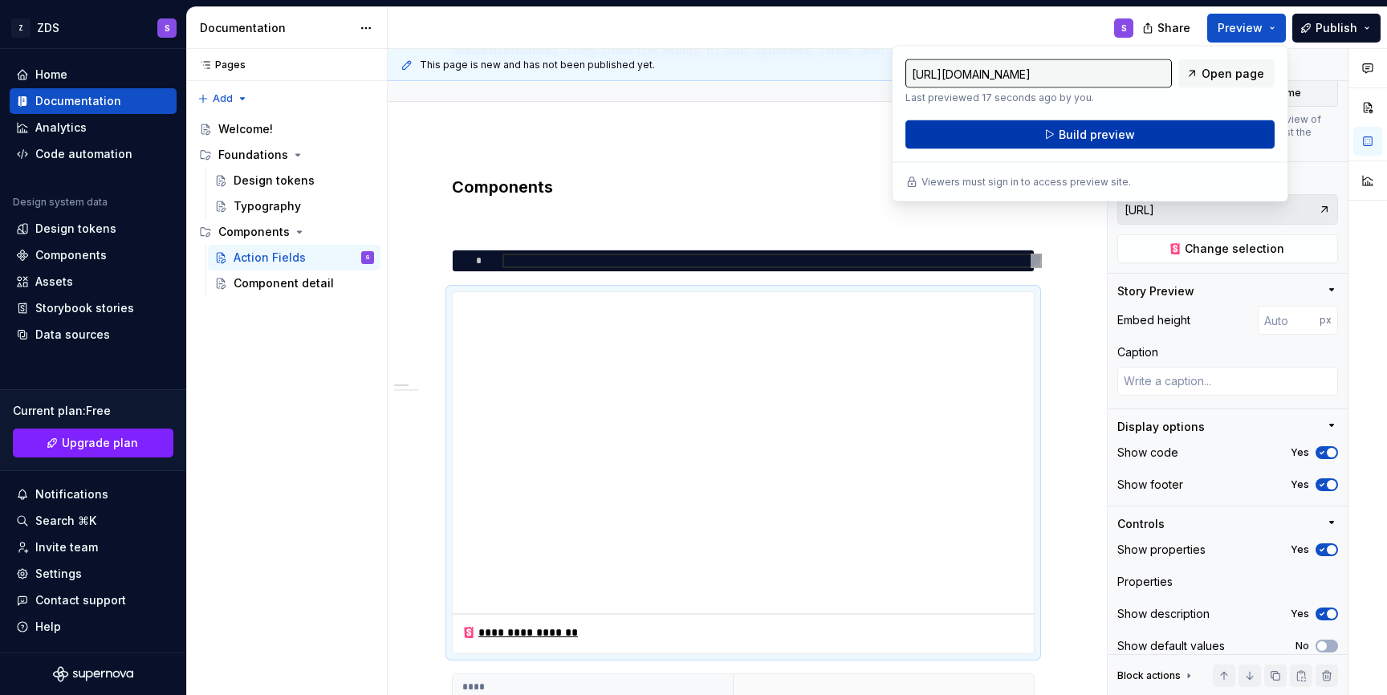
click at [1148, 134] on button "Build preview" at bounding box center [1089, 134] width 369 height 29
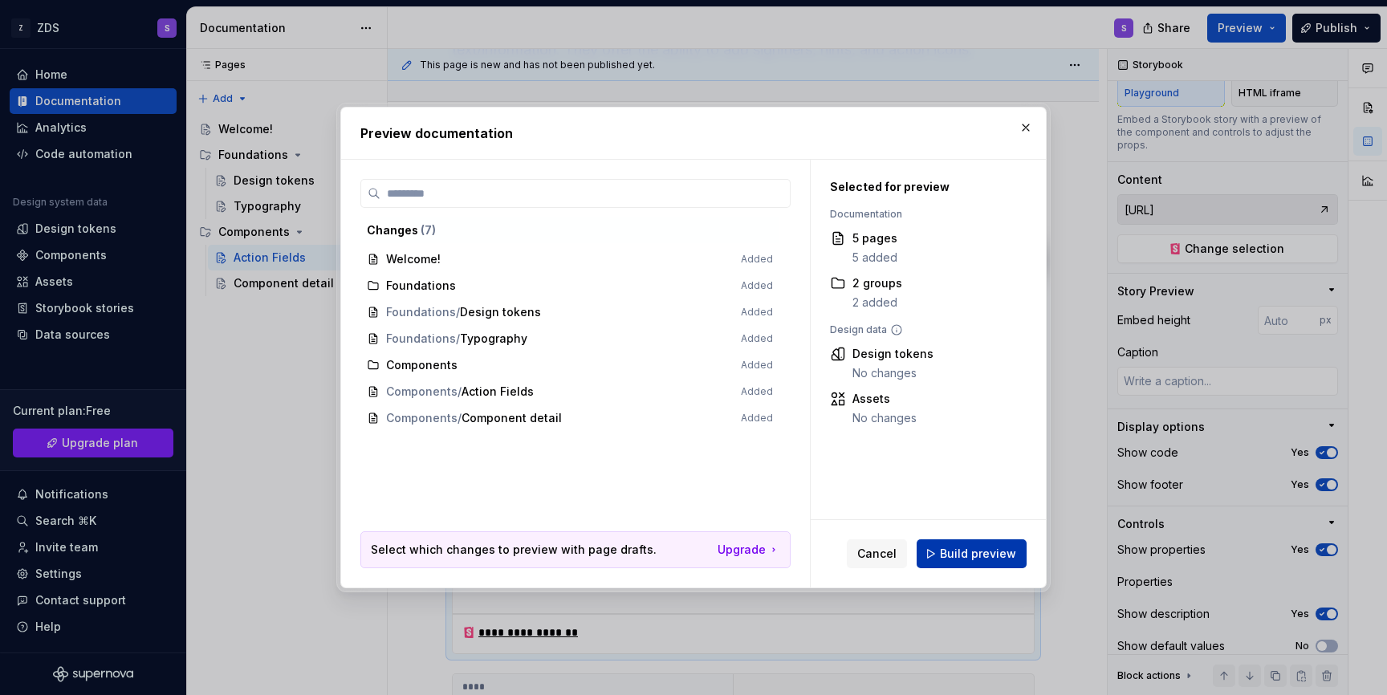
click at [964, 552] on span "Build preview" at bounding box center [978, 554] width 76 height 16
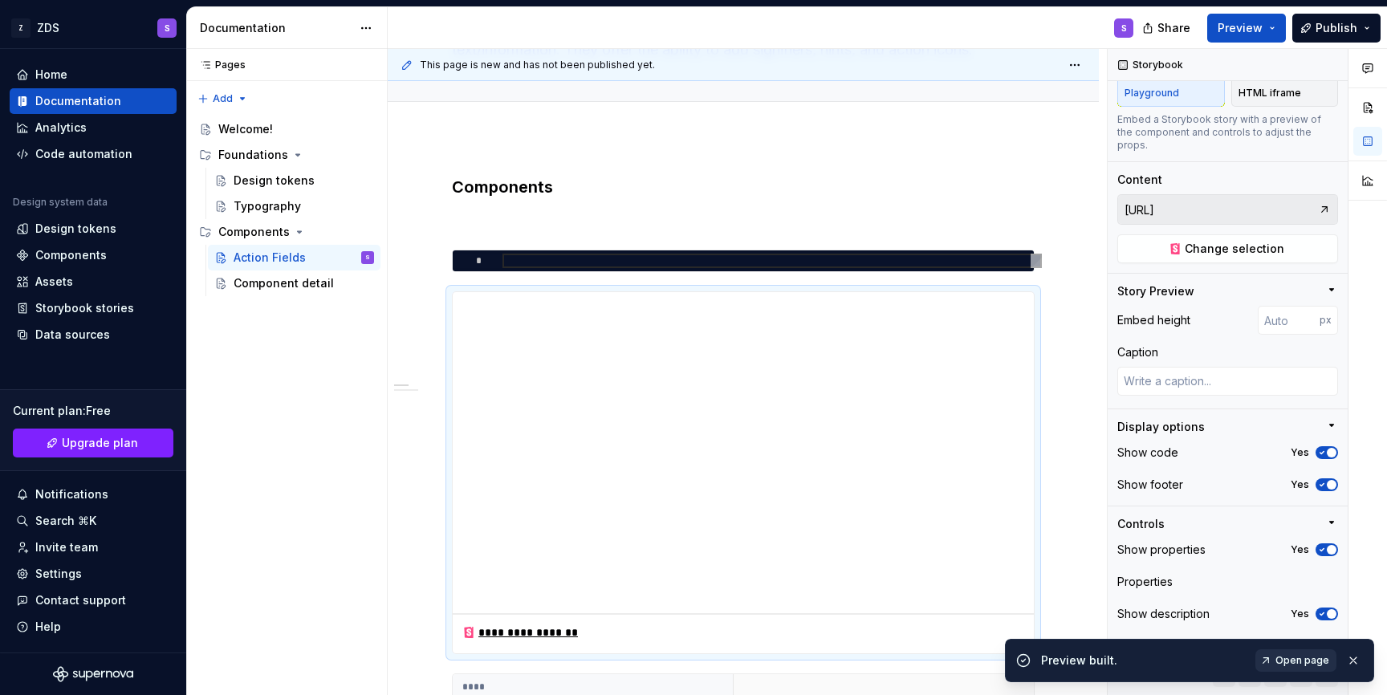
click at [1295, 659] on span "Open page" at bounding box center [1302, 660] width 54 height 13
type textarea "*"
